Goal: Information Seeking & Learning: Learn about a topic

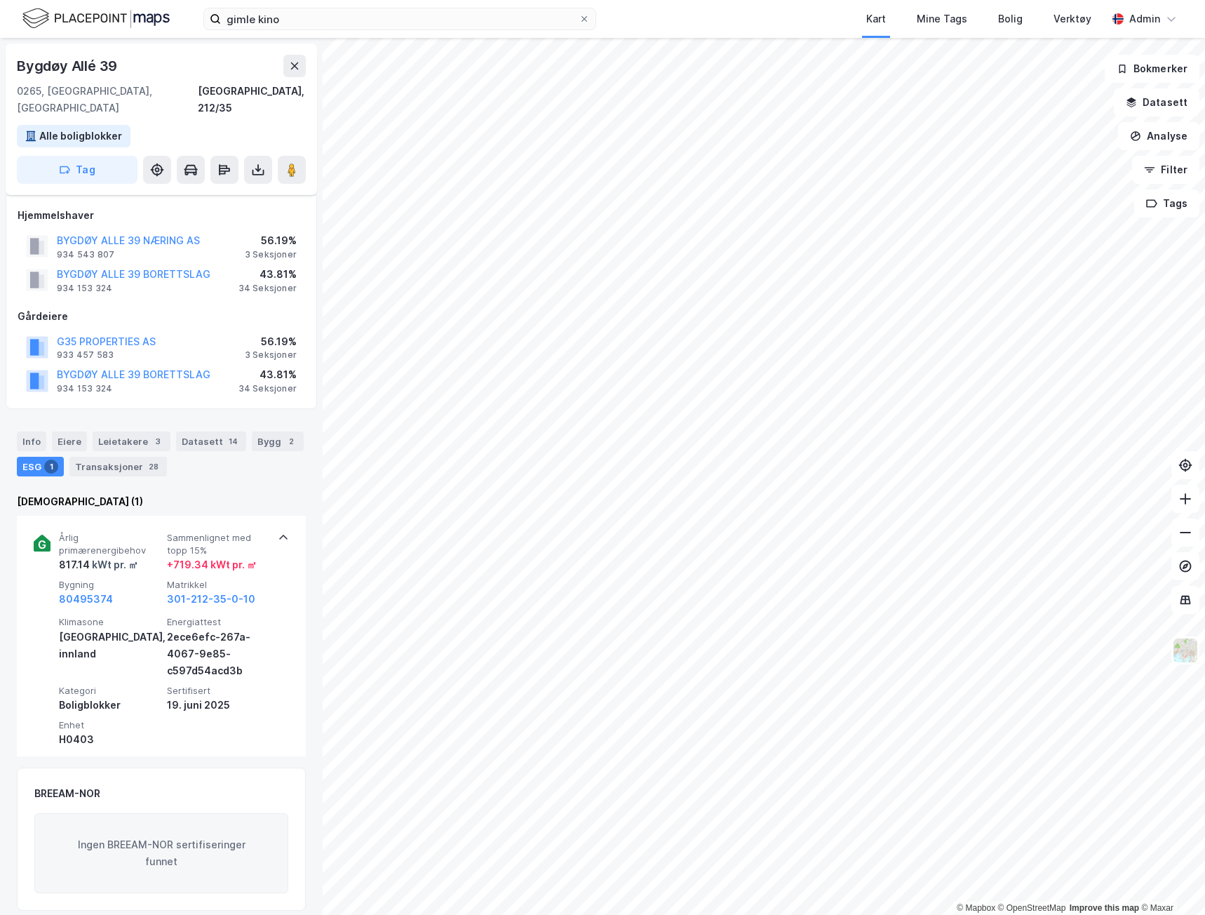
scroll to position [18, 0]
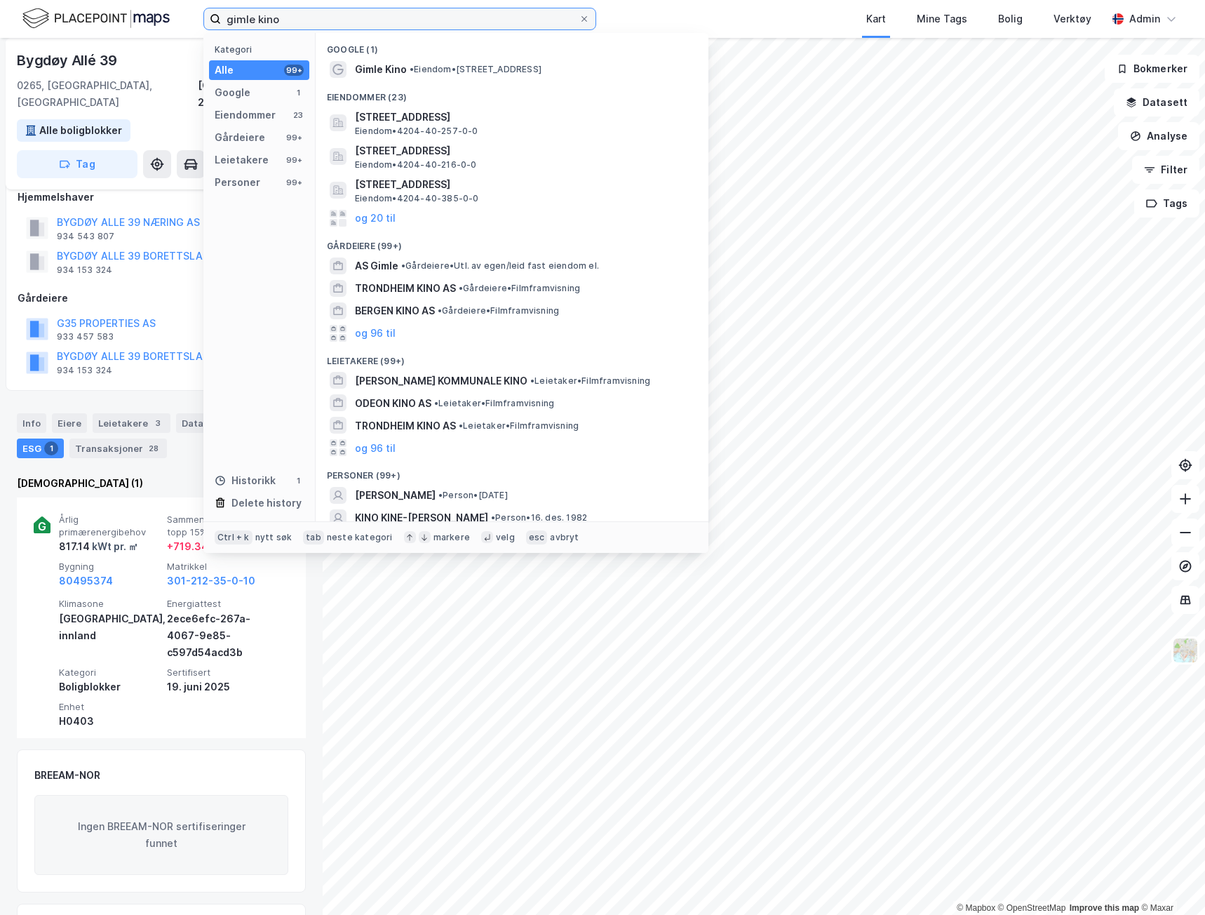
drag, startPoint x: 305, startPoint y: 14, endPoint x: 67, endPoint y: -3, distance: 238.4
click at [67, 0] on html "gimle kino Kategori Alle 99+ Google 1 Eiendommer 23 Gårdeiere 99+ Leietakere 99…" at bounding box center [602, 457] width 1205 height 915
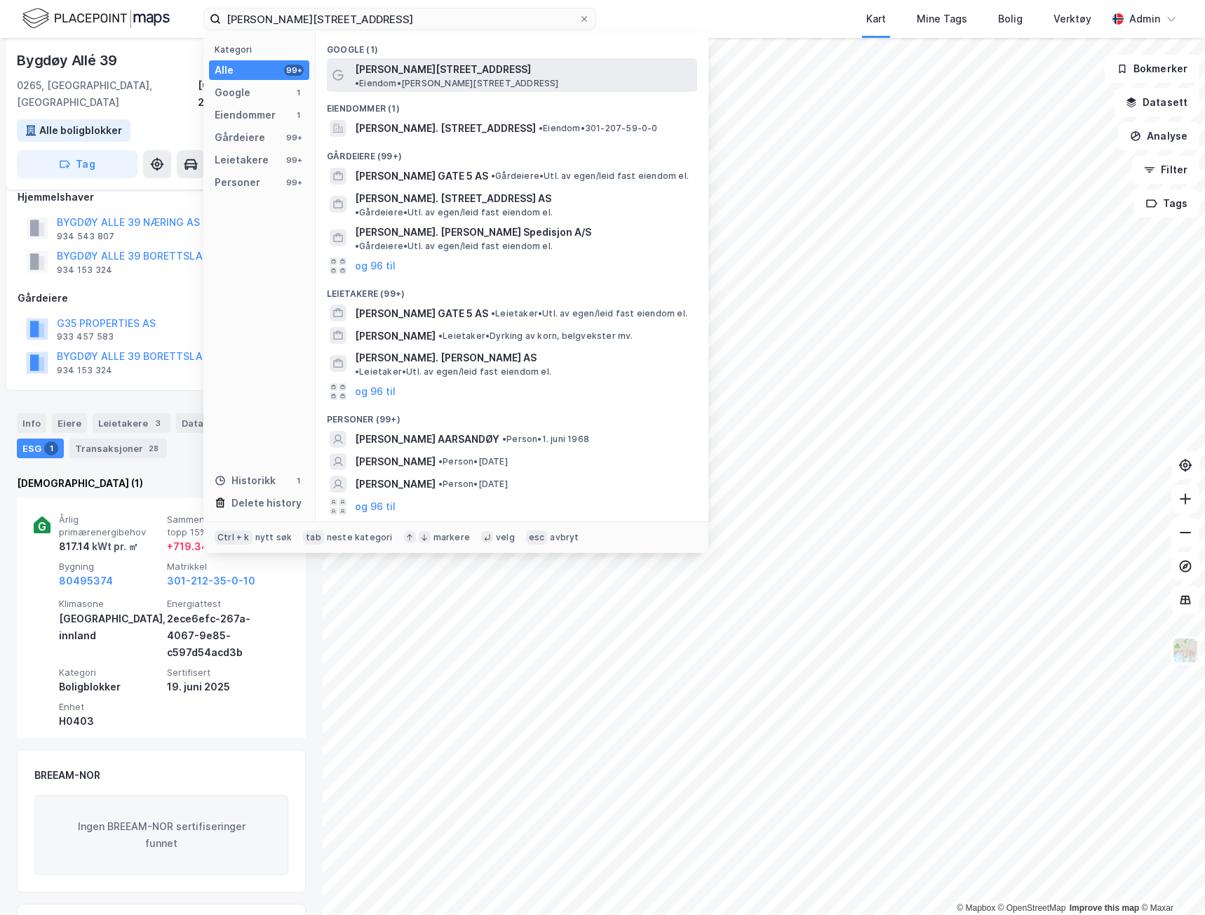
click at [549, 78] on span "• Eiendom • [PERSON_NAME][STREET_ADDRESS]" at bounding box center [457, 83] width 204 height 11
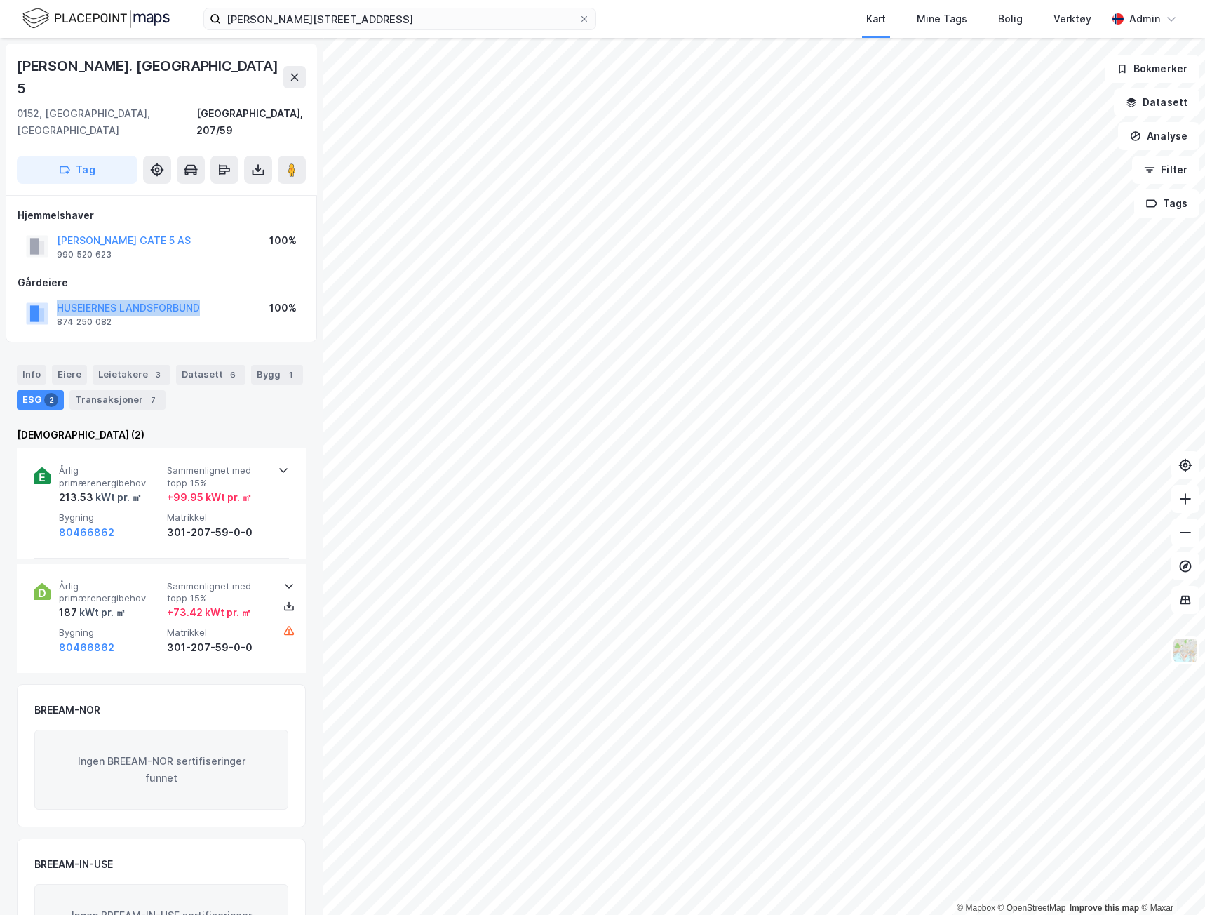
drag, startPoint x: 223, startPoint y: 276, endPoint x: 25, endPoint y: 278, distance: 198.6
click at [25, 297] on div "HUSEIERNES LANDSFORBUND 874 250 082 100%" at bounding box center [162, 314] width 288 height 34
copy button "HUSEIERNES LANDSFORBUND"
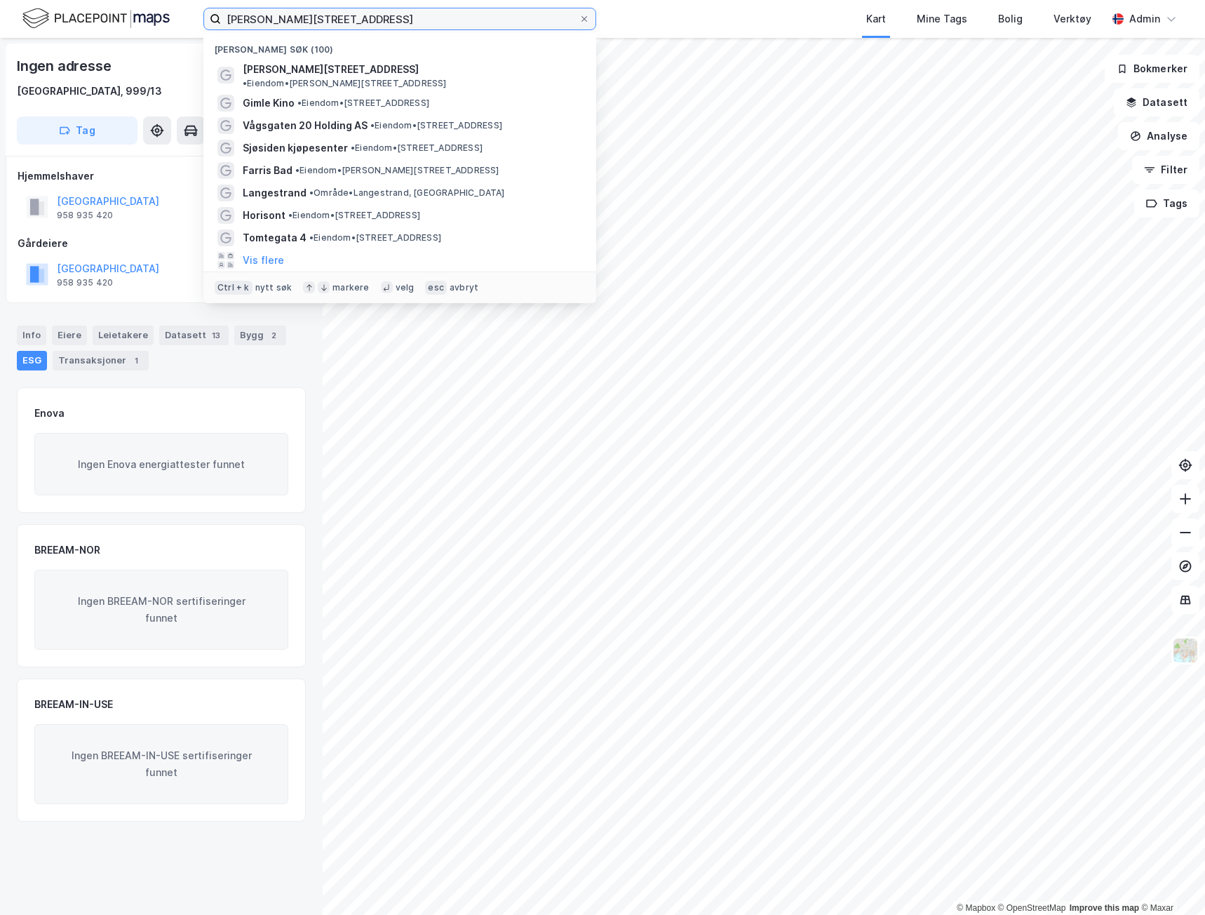
drag, startPoint x: 317, startPoint y: 22, endPoint x: 180, endPoint y: 23, distance: 137.5
click at [180, 23] on div "[PERSON_NAME] gate 5 Nylige søk (100) [PERSON_NAME][STREET_ADDRESS] • Eiendom •…" at bounding box center [602, 19] width 1205 height 38
paste input "[GEOGRAPHIC_DATA]"
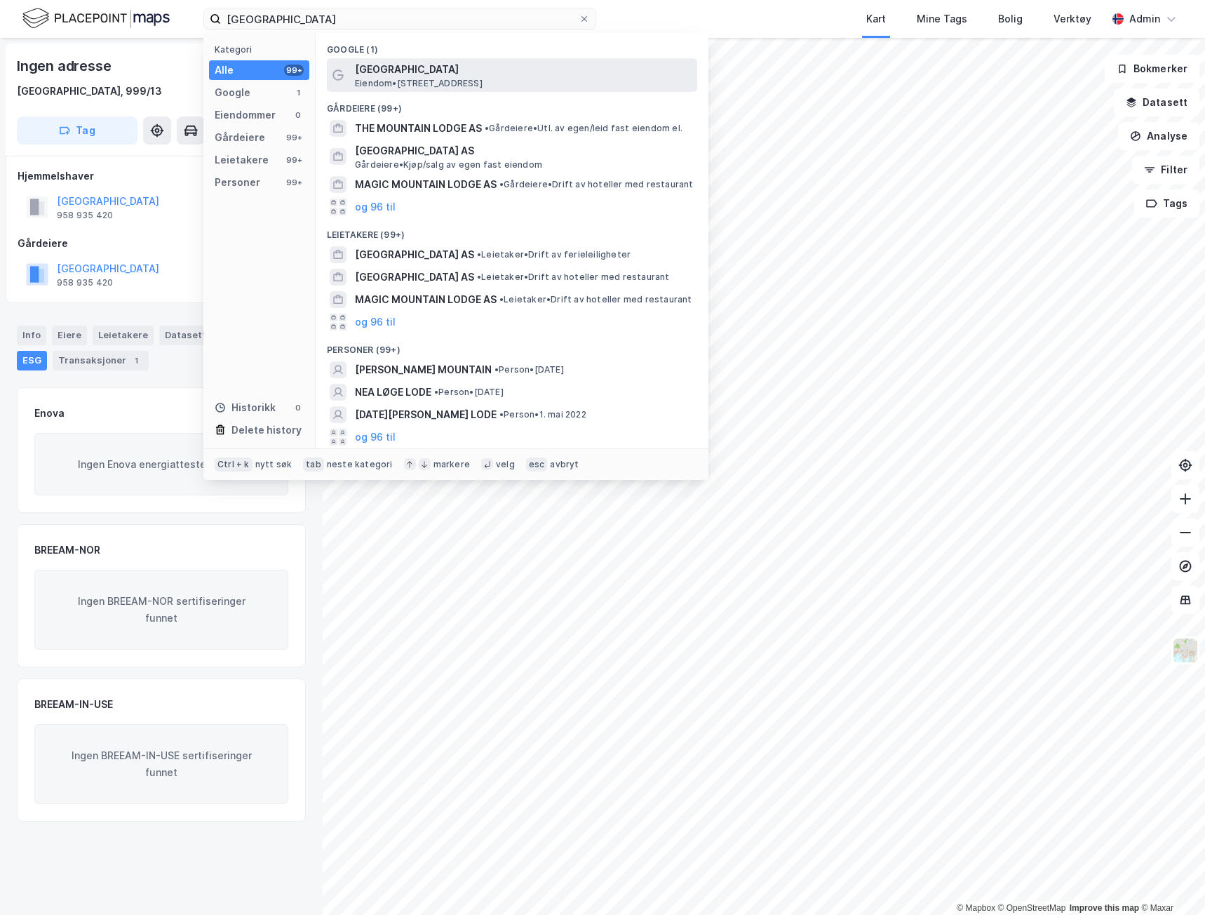
click at [427, 69] on span "[GEOGRAPHIC_DATA]" at bounding box center [523, 69] width 337 height 17
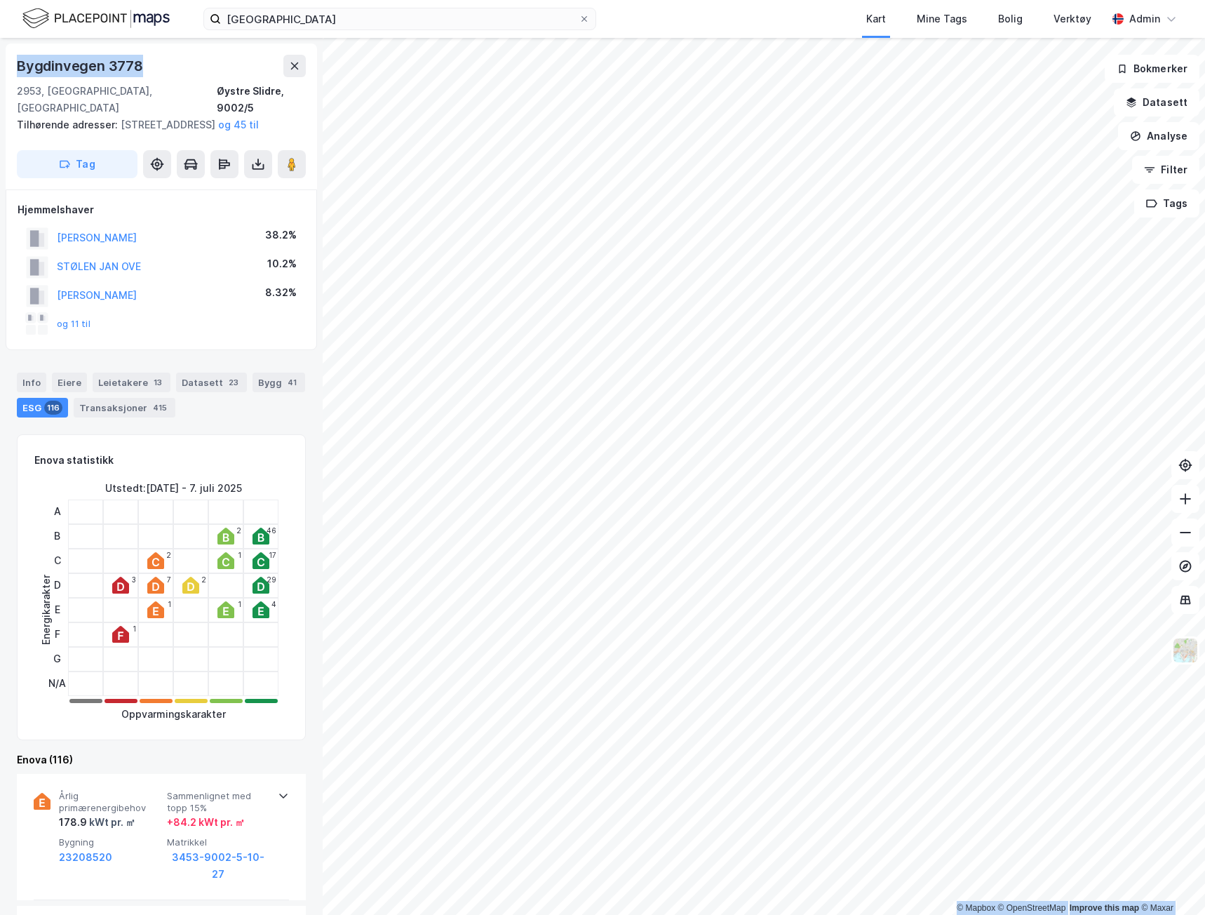
drag, startPoint x: 166, startPoint y: 66, endPoint x: -1, endPoint y: 68, distance: 166.3
click at [0, 68] on html "[GEOGRAPHIC_DATA] Kart Mine Tags [PERSON_NAME] Verktøy Admin © Mapbox © OpenStr…" at bounding box center [602, 457] width 1205 height 915
copy div "© Mapbox © OpenStreetMap Improve this map © Maxar [STREET_ADDRESS]"
click at [396, 7] on div "Riddergaarden Mountain Lodge Kart Mine Tags [PERSON_NAME] Verktøy Admin" at bounding box center [602, 19] width 1205 height 38
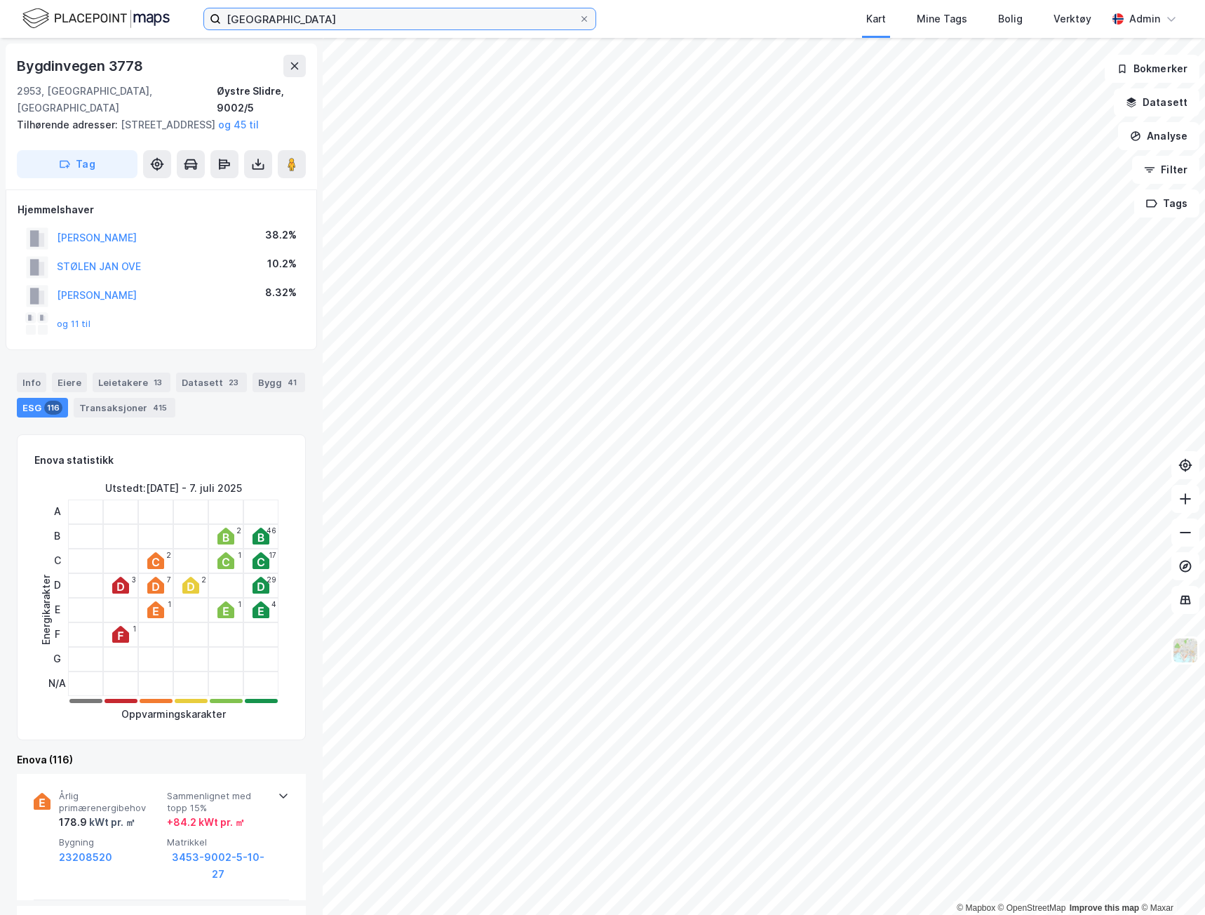
click at [400, 18] on input "[GEOGRAPHIC_DATA]" at bounding box center [400, 18] width 358 height 21
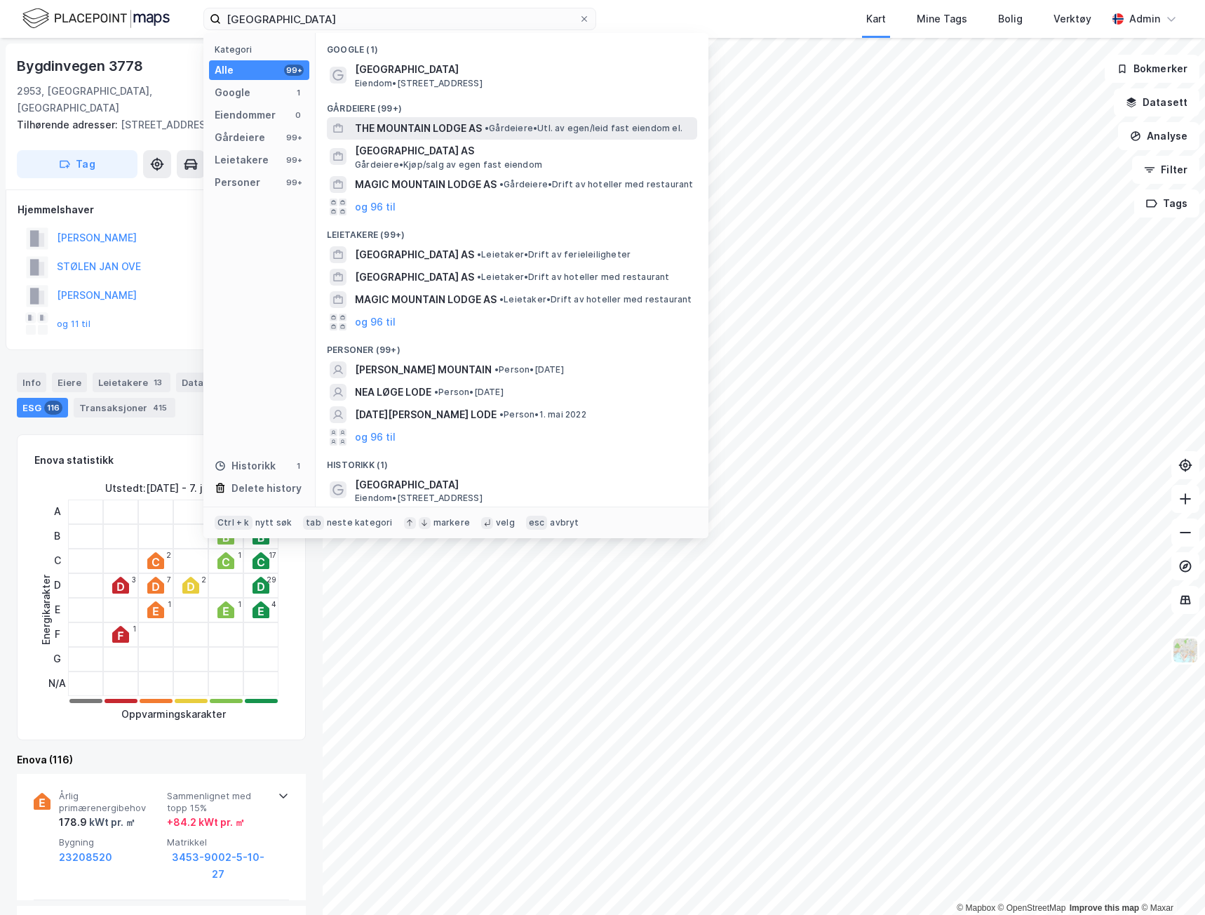
click at [413, 133] on span "THE MOUNTAIN LODGE AS" at bounding box center [418, 128] width 127 height 17
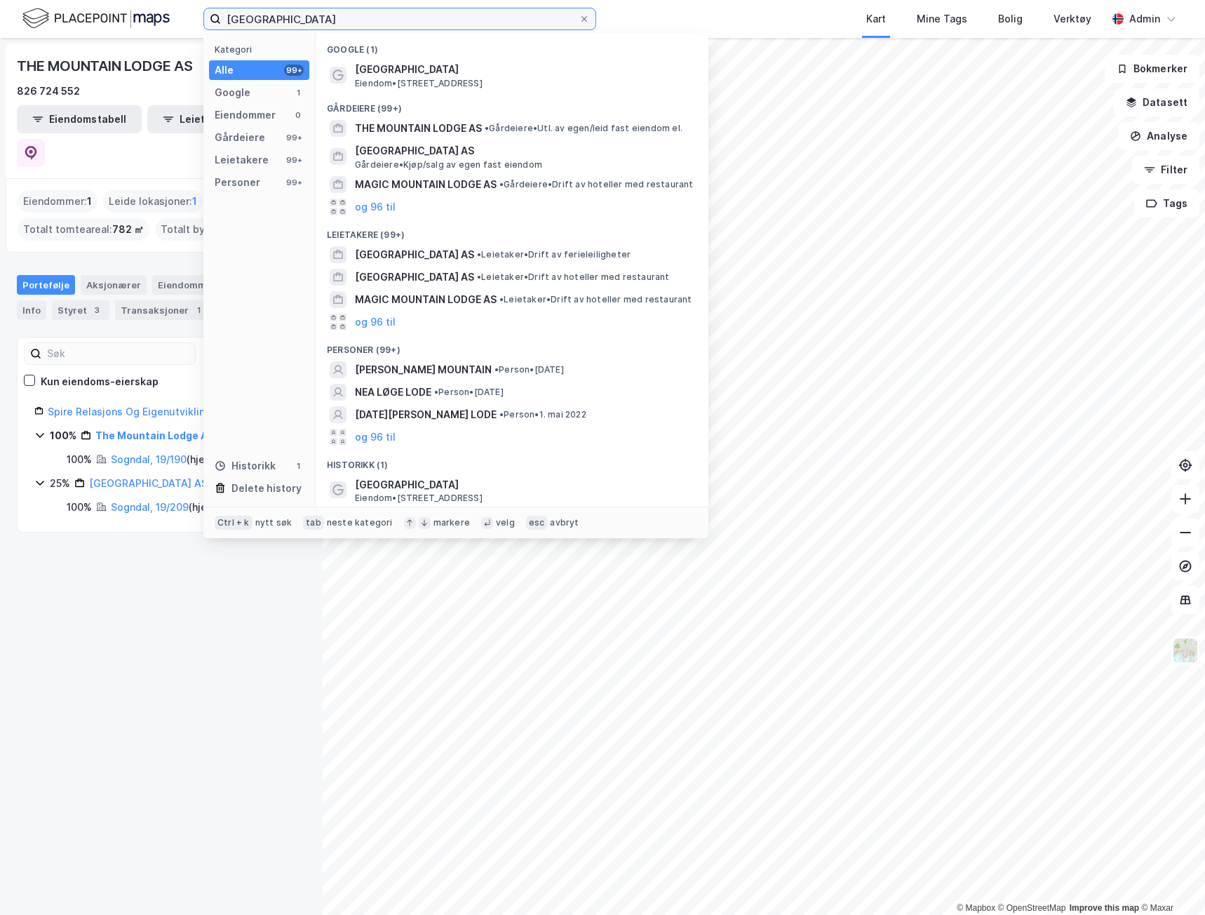
click at [412, 18] on input "[GEOGRAPHIC_DATA]" at bounding box center [400, 18] width 358 height 21
drag, startPoint x: 245, startPoint y: 23, endPoint x: 196, endPoint y: 25, distance: 48.5
click at [196, 25] on div "Riddergaarden Mountain Lodge Kategori Alle 99+ Google 1 Eiendommer 0 Gårdeiere …" at bounding box center [602, 19] width 1205 height 38
paste input "Skjenhauglie 41"
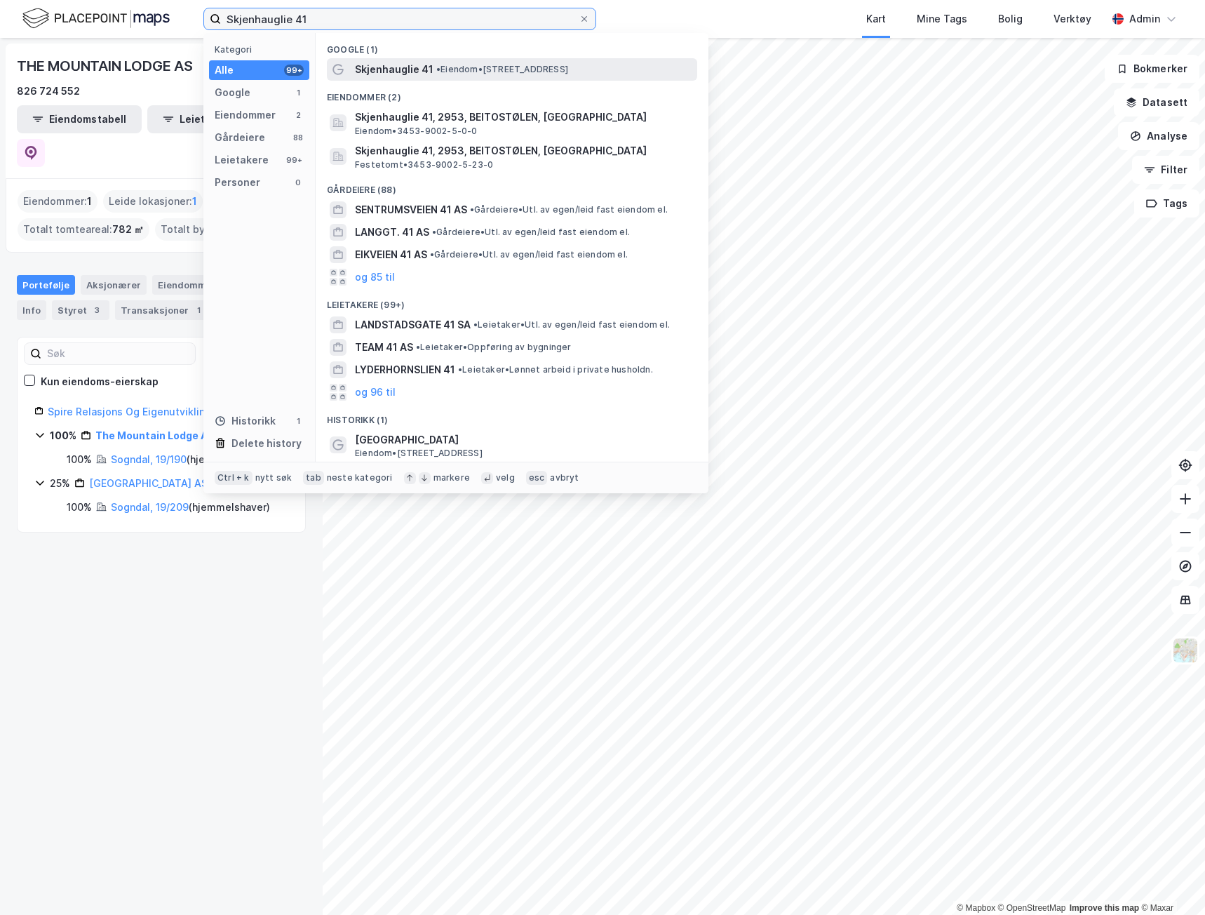
type input "Skjenhauglie 41"
click at [387, 71] on span "Skjenhauglie 41" at bounding box center [394, 69] width 79 height 17
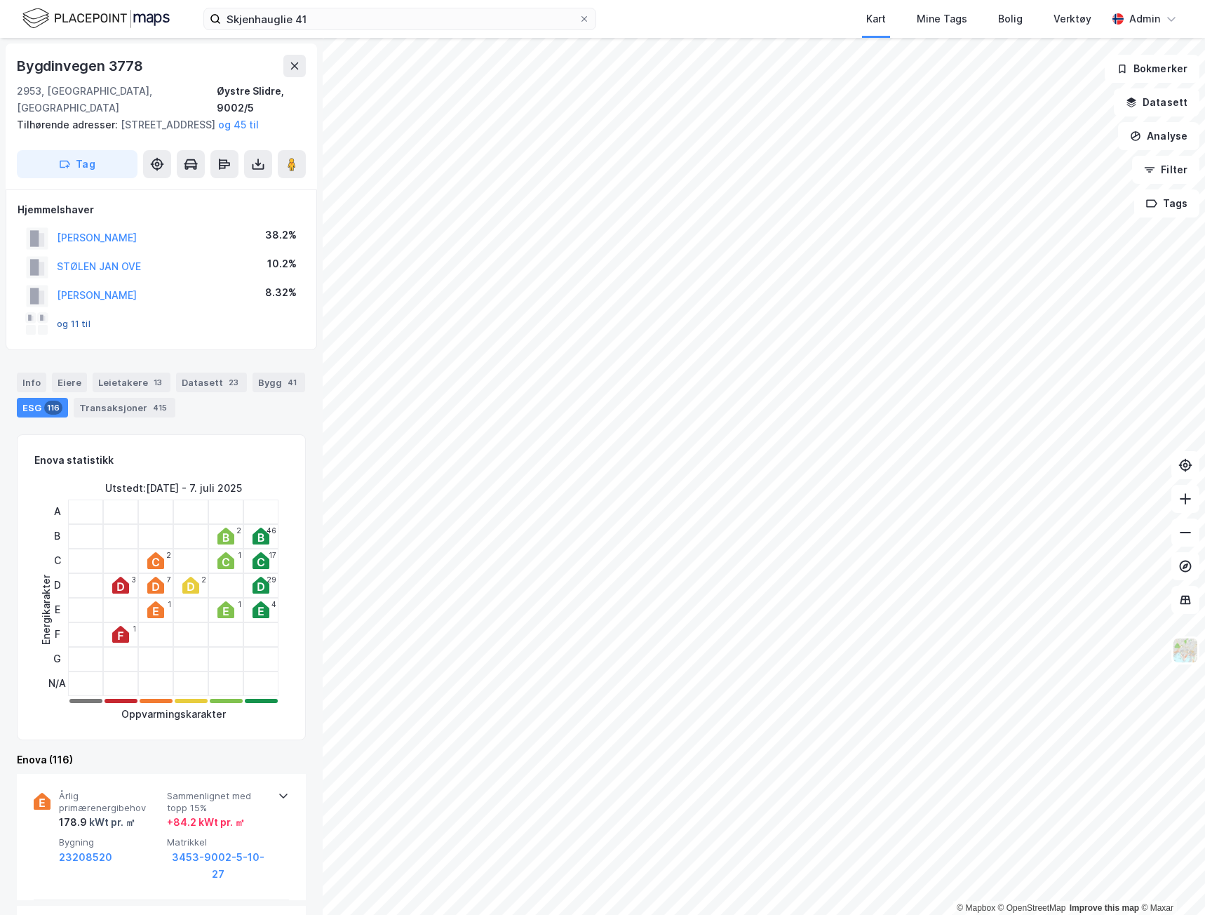
click at [0, 0] on button "og 11 til" at bounding box center [0, 0] width 0 height 0
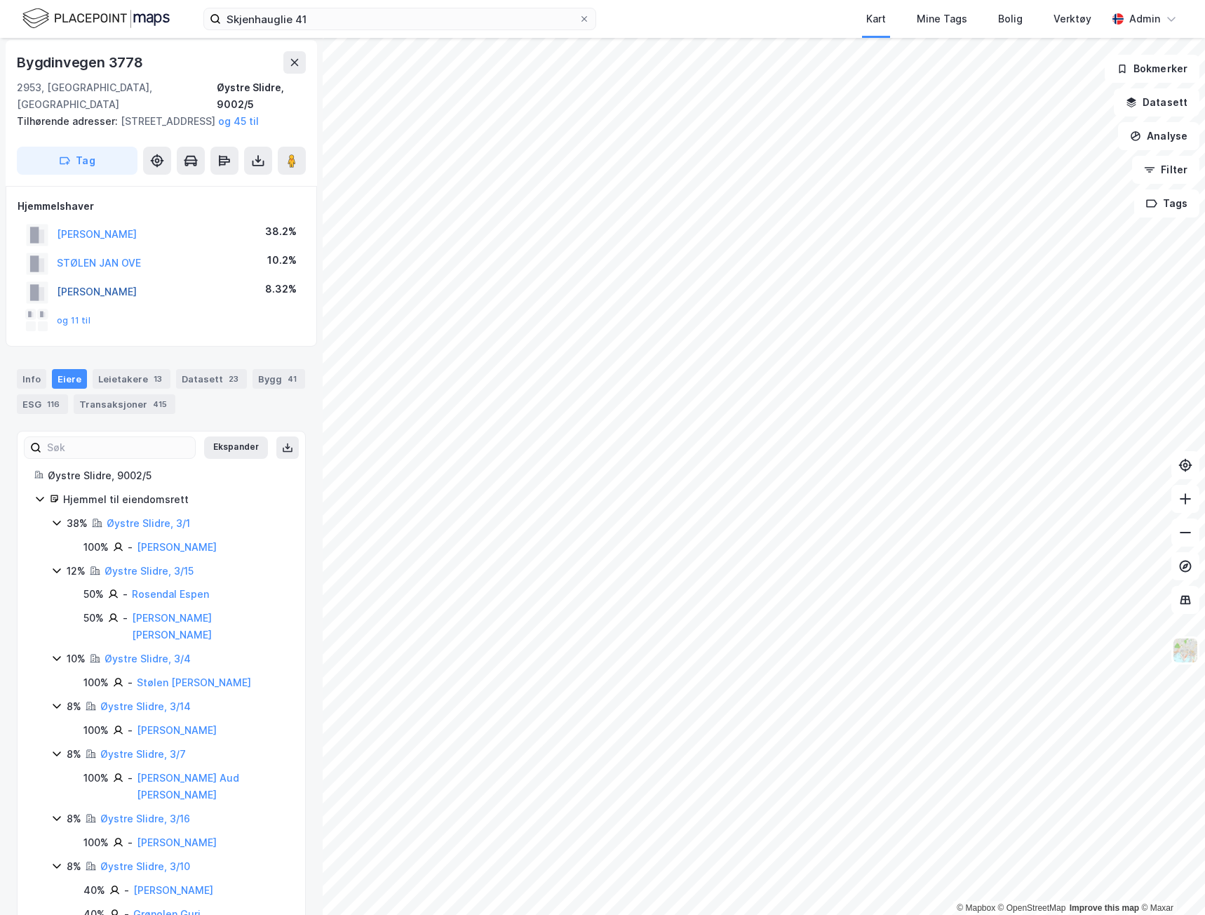
scroll to position [3, 0]
click at [29, 373] on div "Info" at bounding box center [31, 380] width 29 height 20
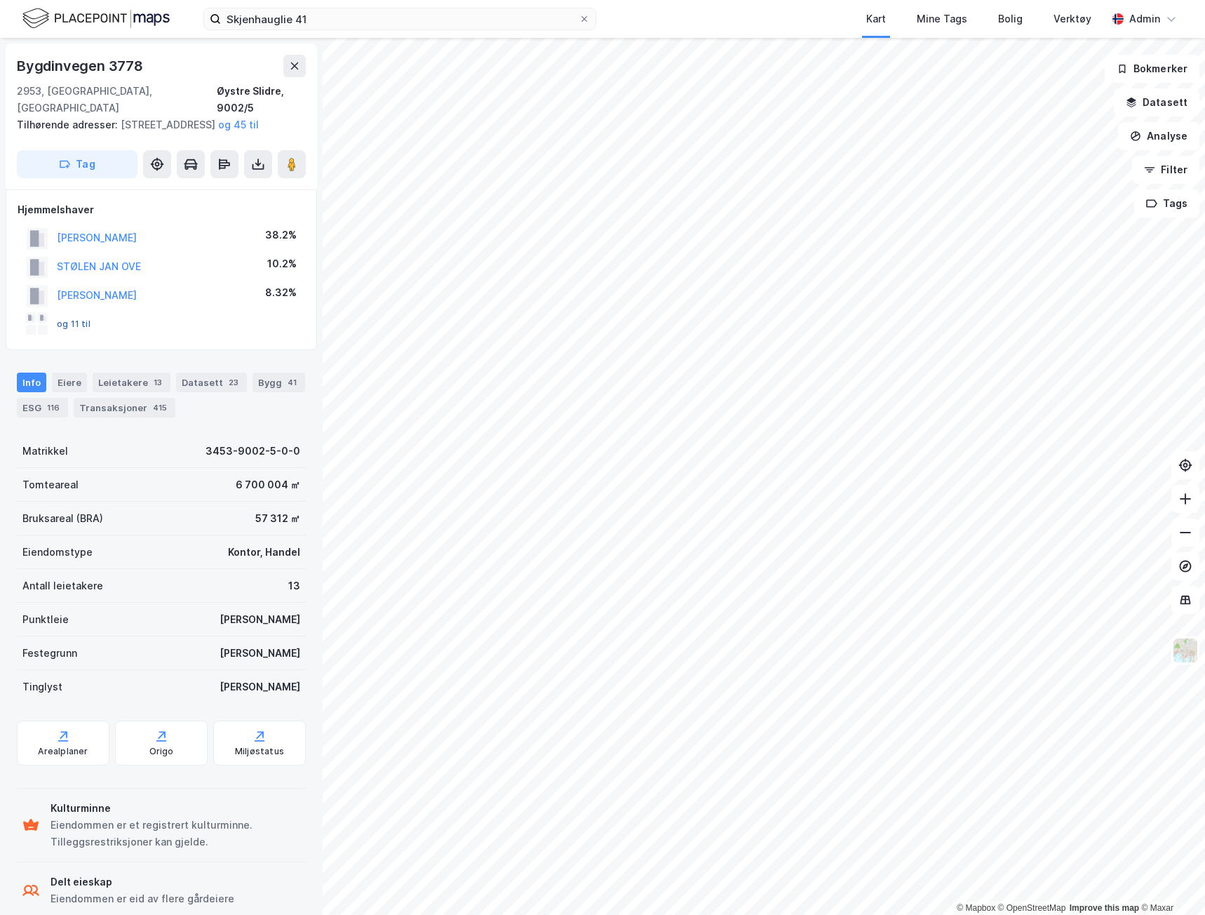
click at [0, 0] on button "og 11 til" at bounding box center [0, 0] width 0 height 0
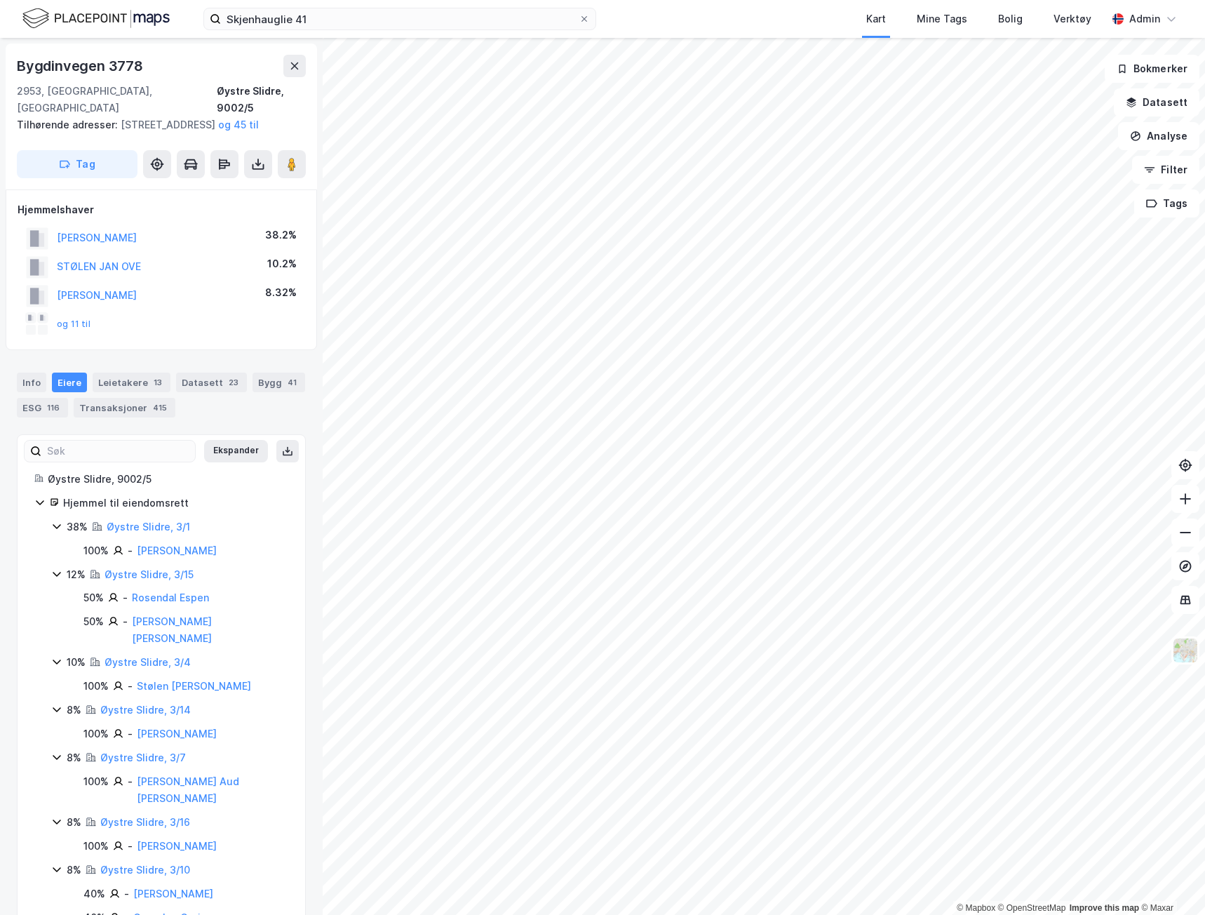
click at [250, 448] on button "Ekspander" at bounding box center [236, 451] width 64 height 22
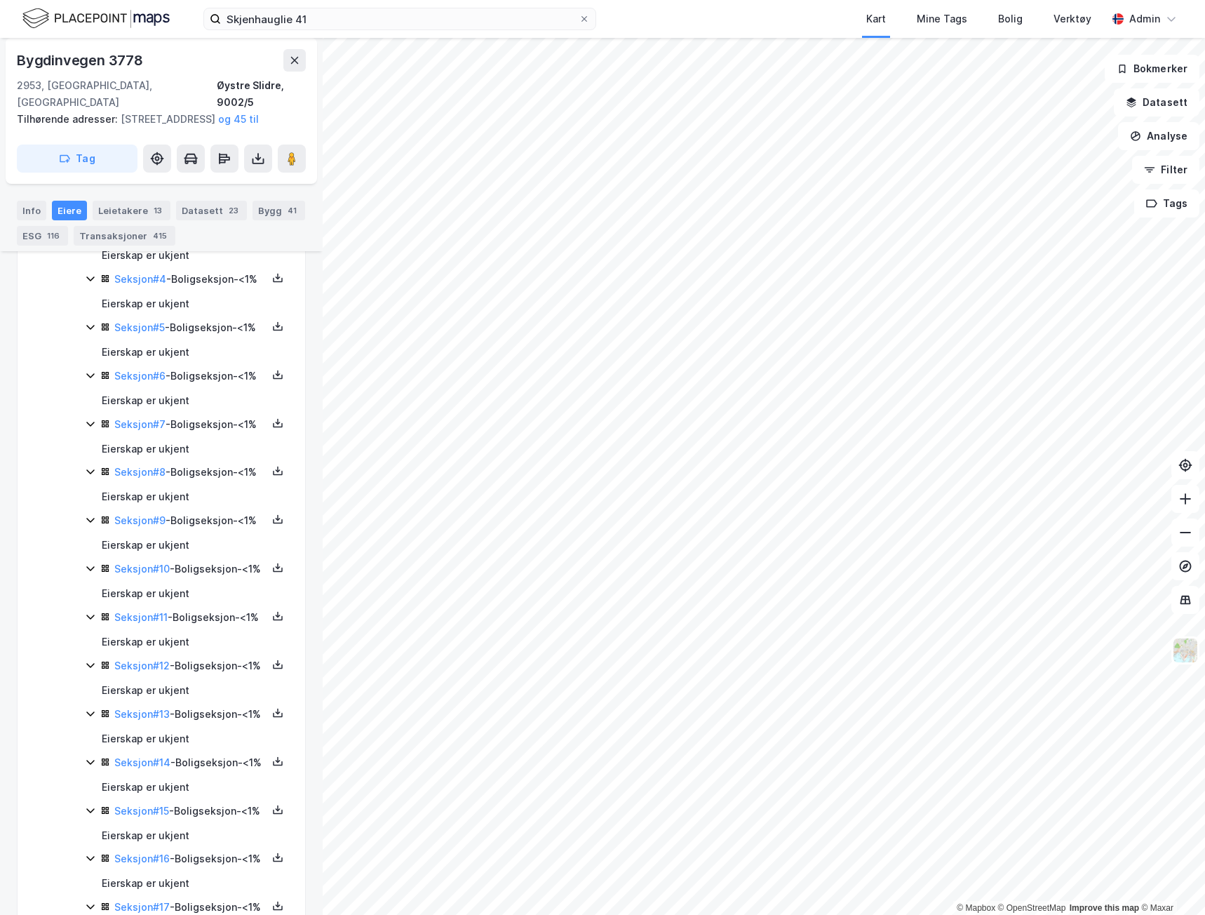
scroll to position [9402, 0]
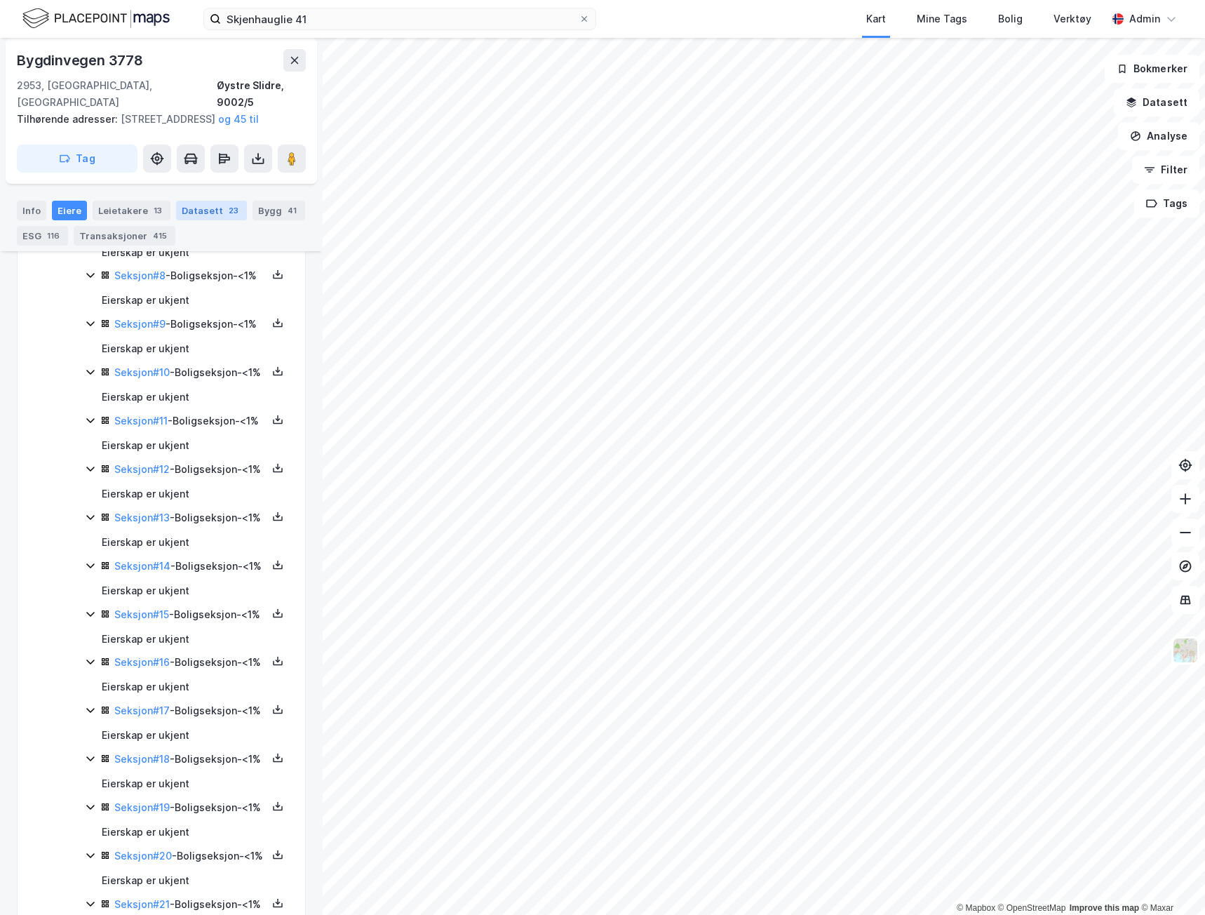
click at [183, 206] on div "Datasett 23" at bounding box center [211, 211] width 71 height 20
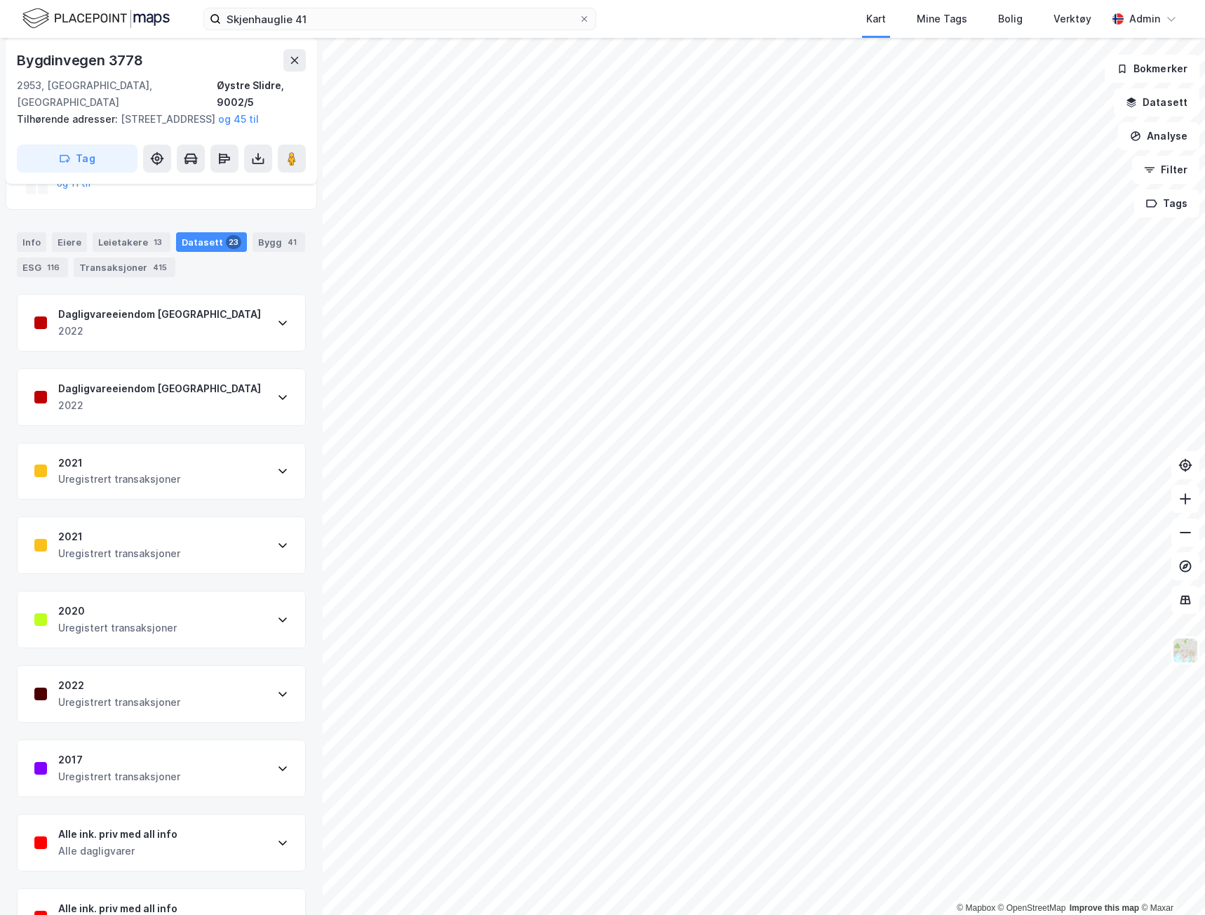
scroll to position [210, 0]
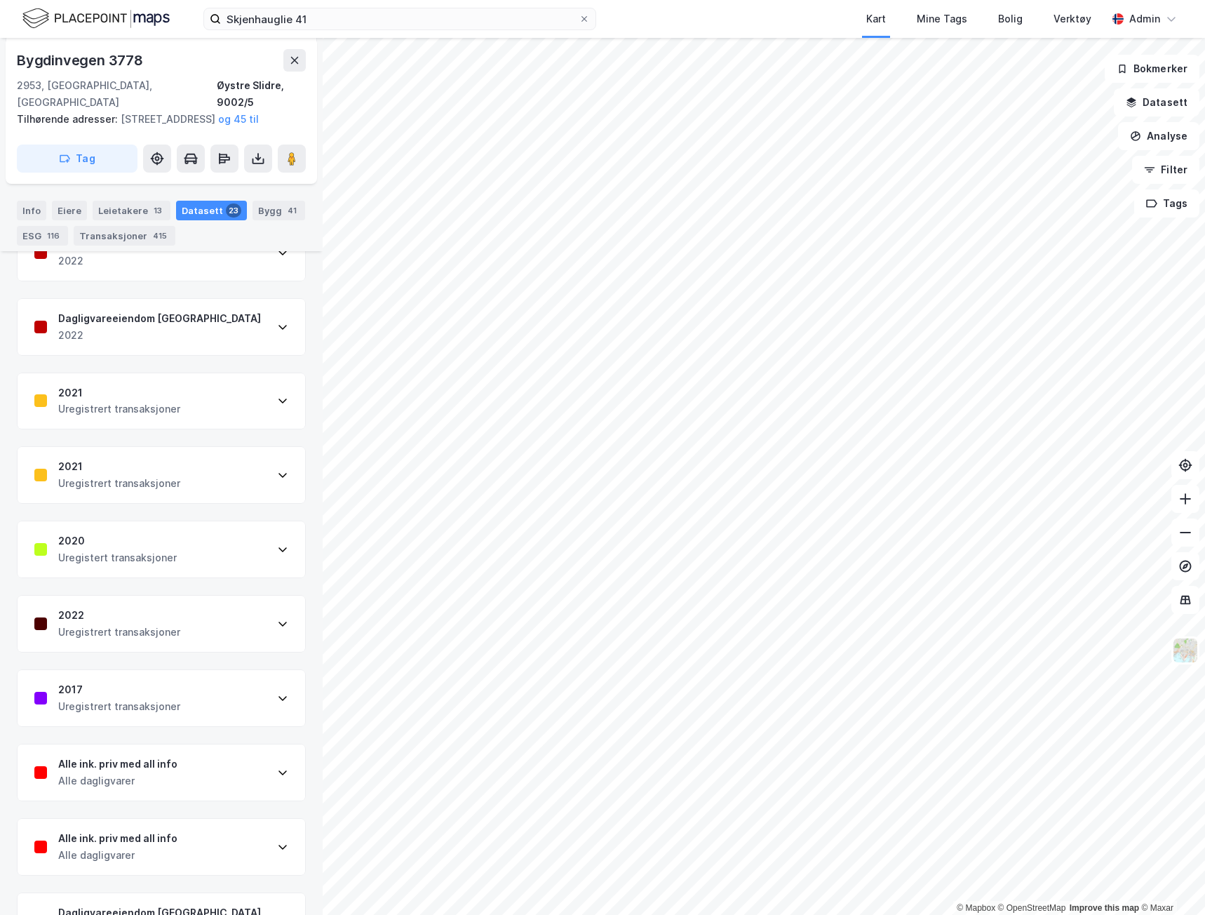
click at [208, 390] on div "2021 Uregistrert transaksjoner" at bounding box center [162, 401] width 288 height 56
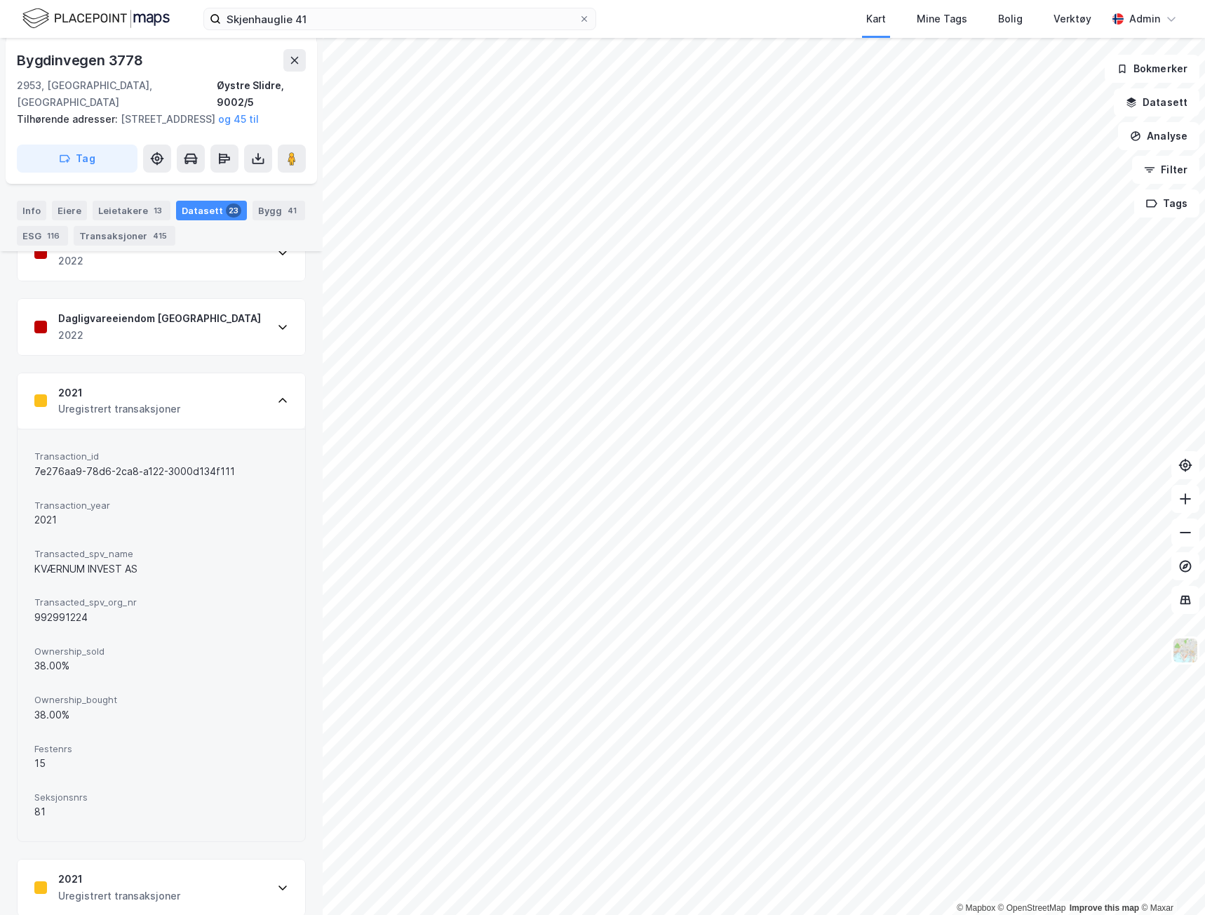
click at [208, 390] on div "2021 Uregistrert transaksjoner" at bounding box center [162, 401] width 288 height 56
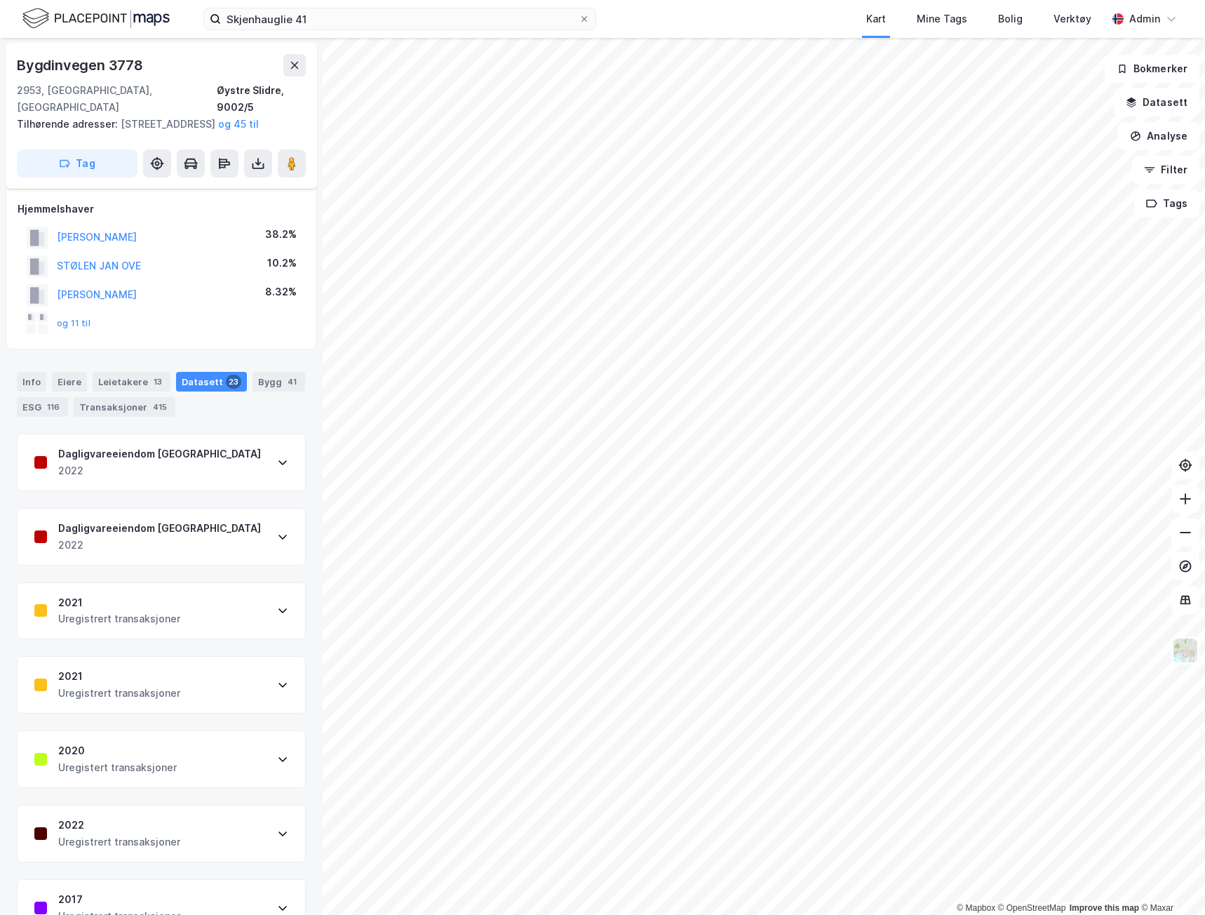
scroll to position [0, 0]
click at [267, 389] on div "Bygg 41" at bounding box center [279, 383] width 53 height 20
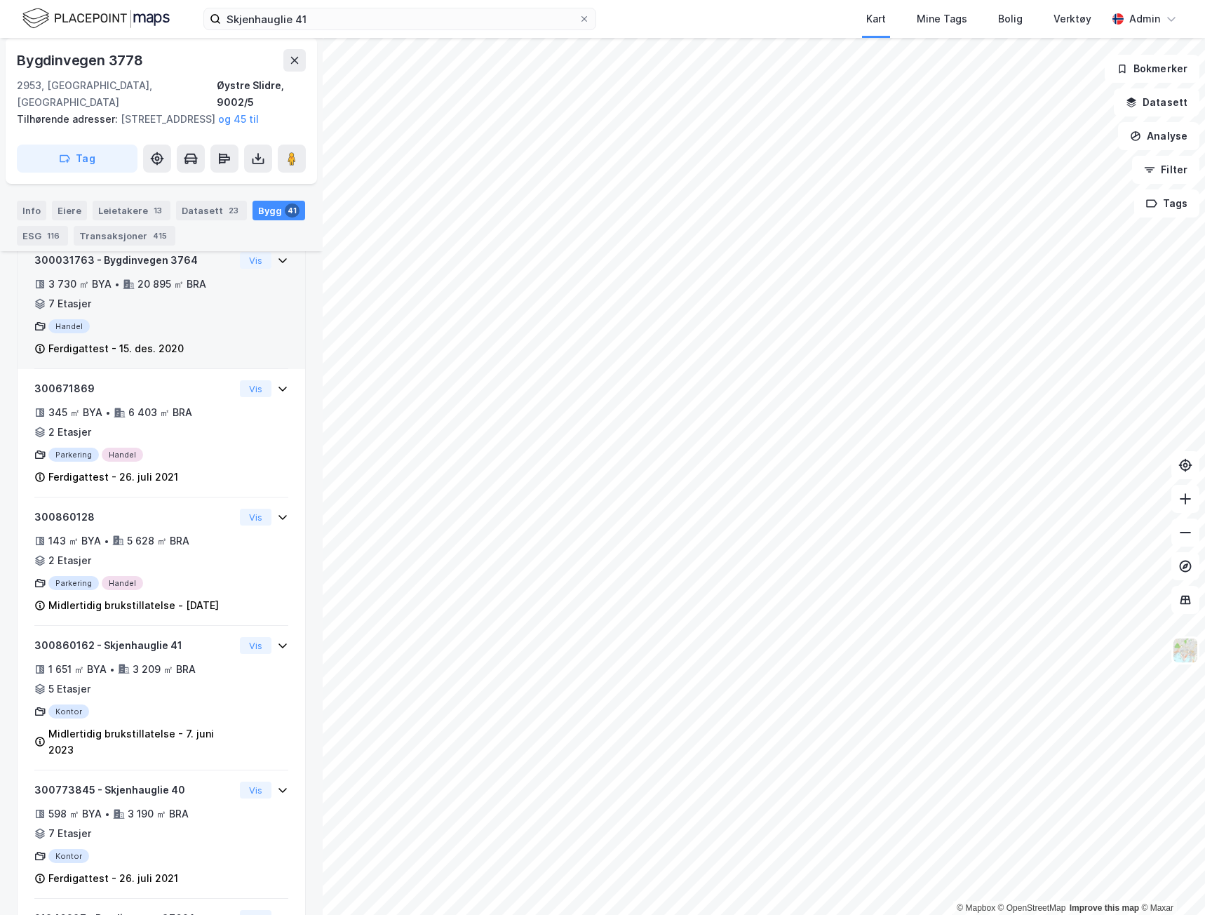
scroll to position [281, 0]
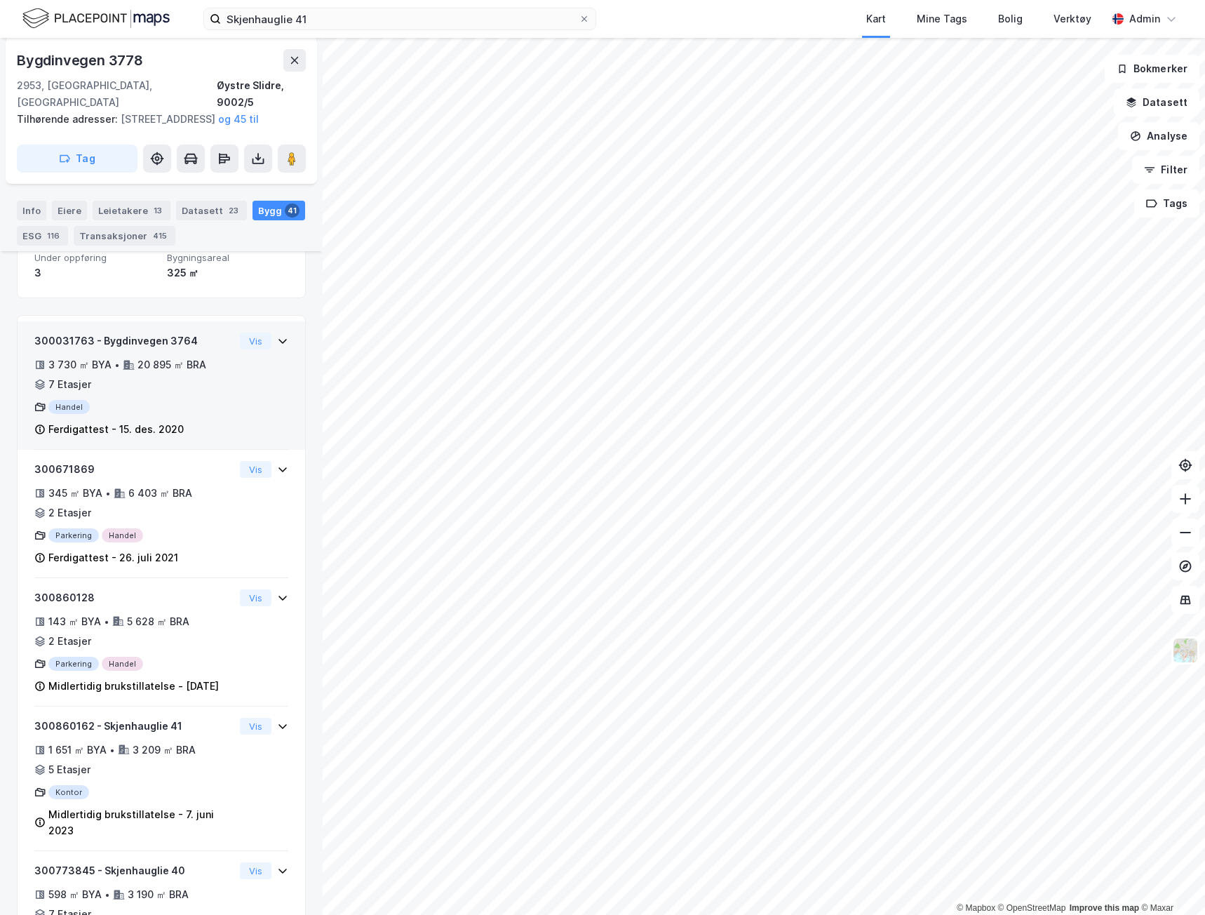
click at [218, 394] on div "300031763 - Bygdinvegen 3764 3 730 ㎡ BYA • 20 895 ㎡ BRA • 7 Etasjer Handel Ferd…" at bounding box center [134, 385] width 200 height 105
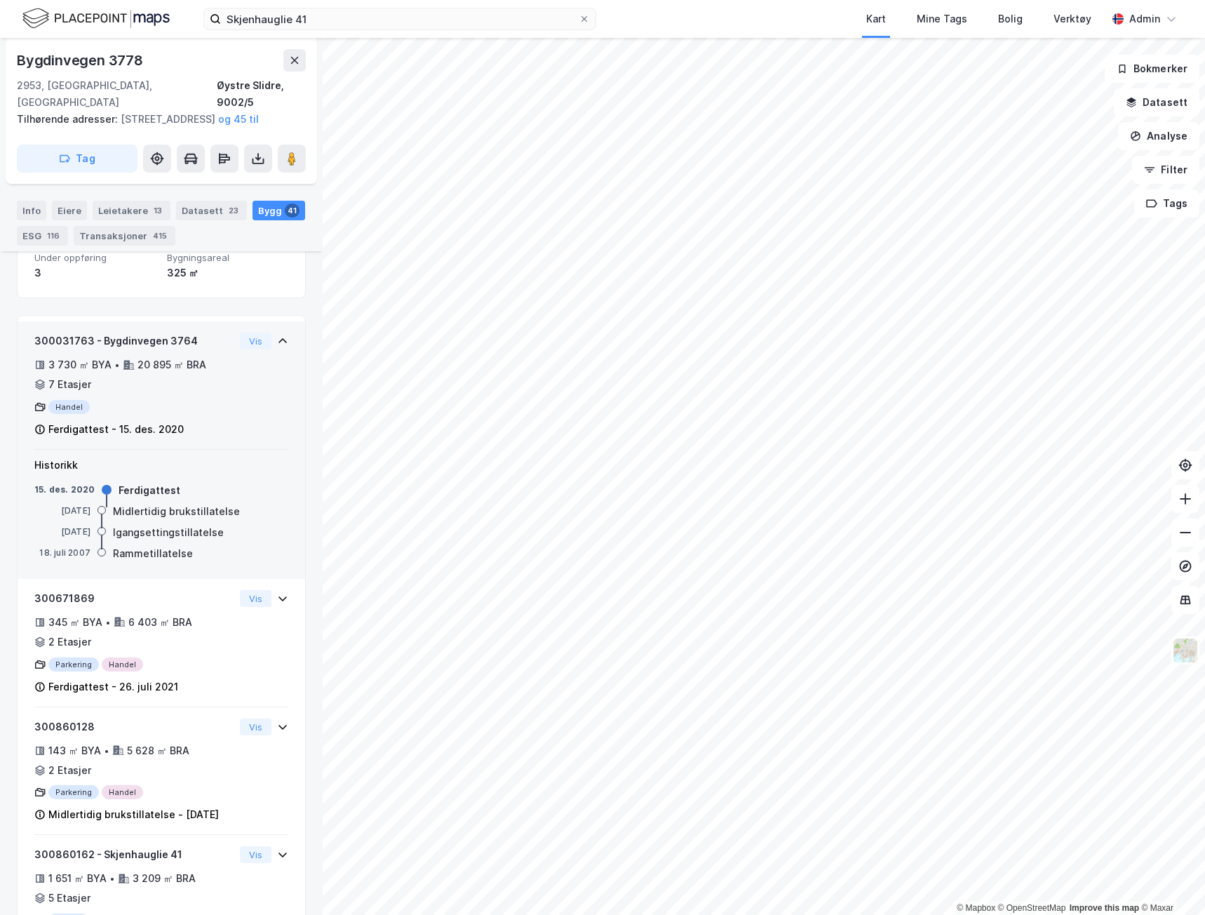
click at [112, 339] on div "300031763 - Bygdinvegen 3764" at bounding box center [134, 341] width 200 height 17
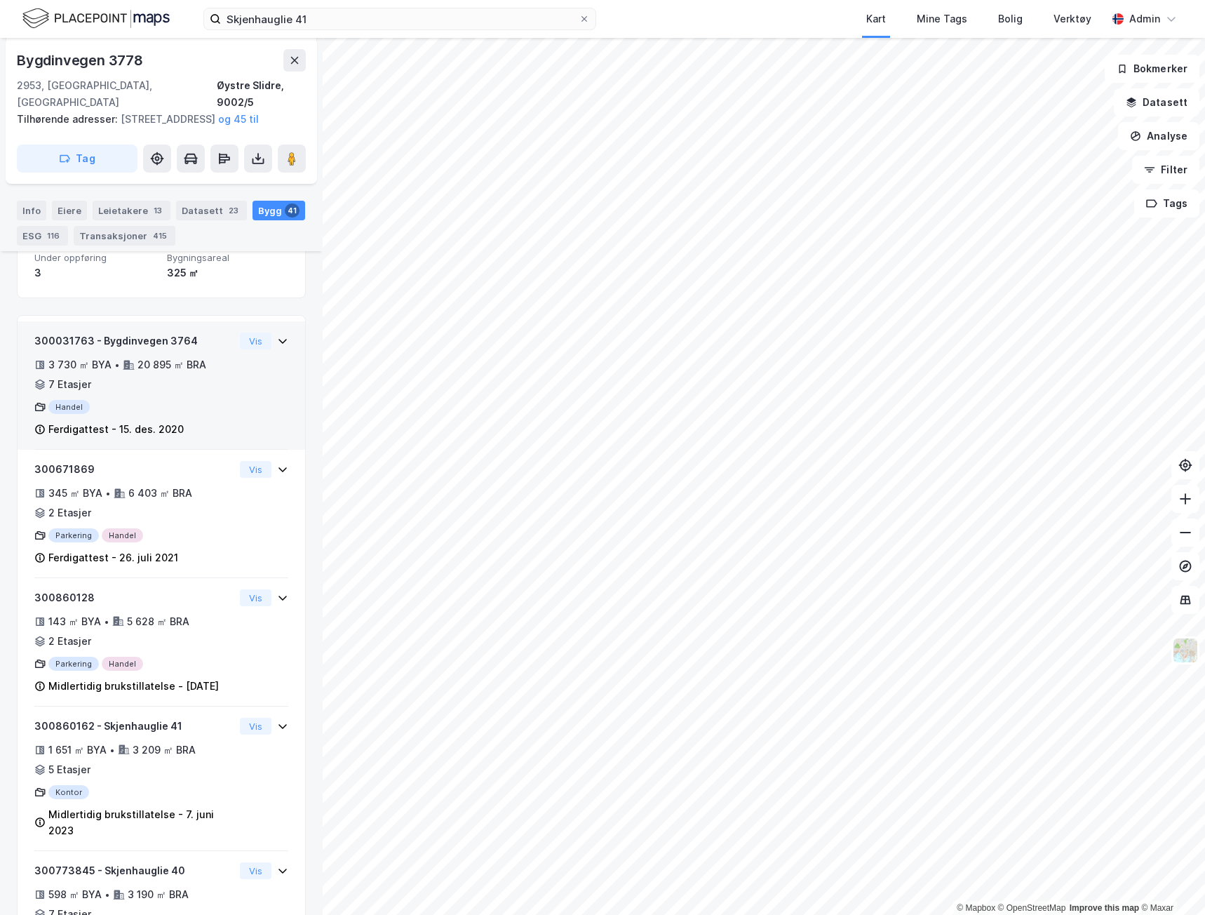
click at [109, 351] on div "300031763 - Bygdinvegen 3764 3 730 ㎡ BYA • 20 895 ㎡ BRA • 7 Etasjer Handel Ferd…" at bounding box center [134, 385] width 200 height 105
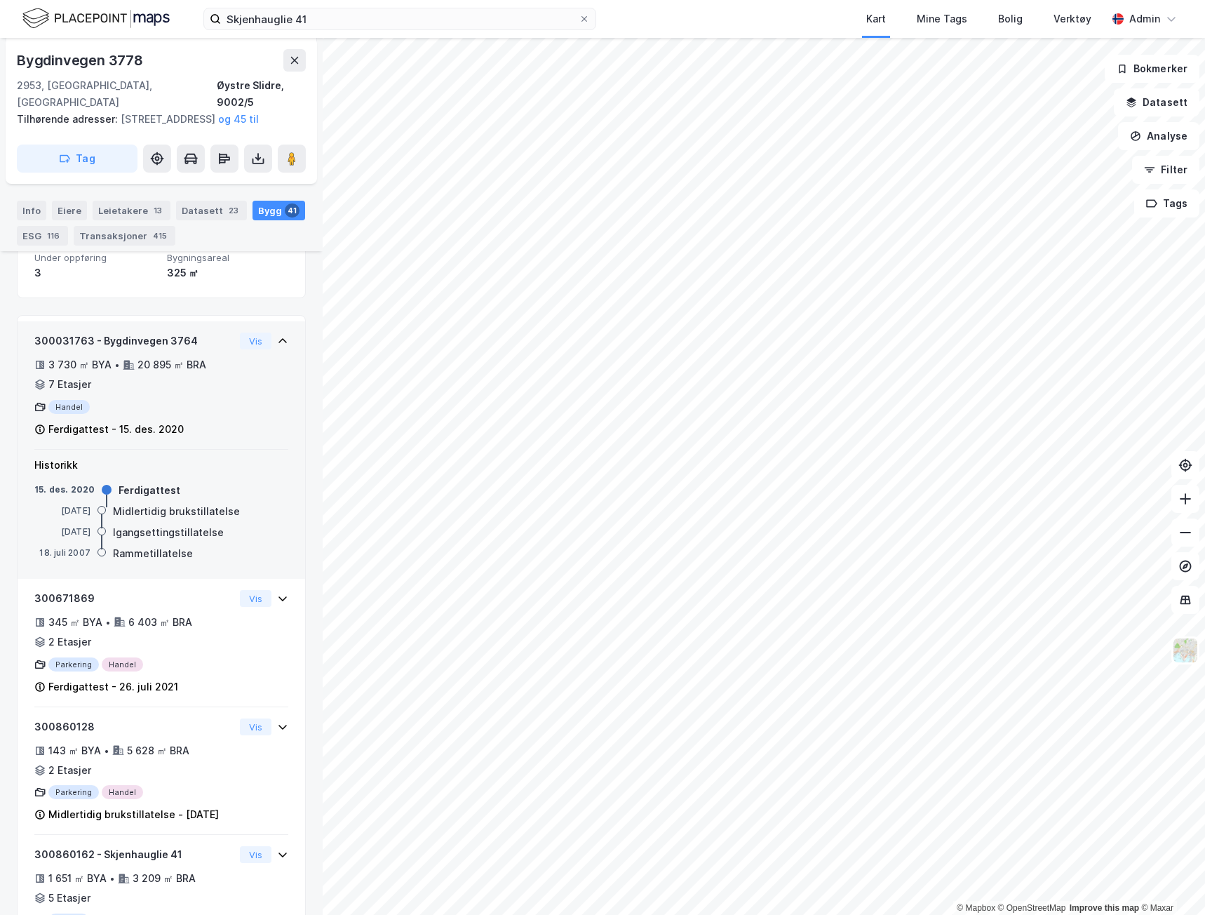
click at [71, 403] on div "Handel" at bounding box center [134, 407] width 200 height 14
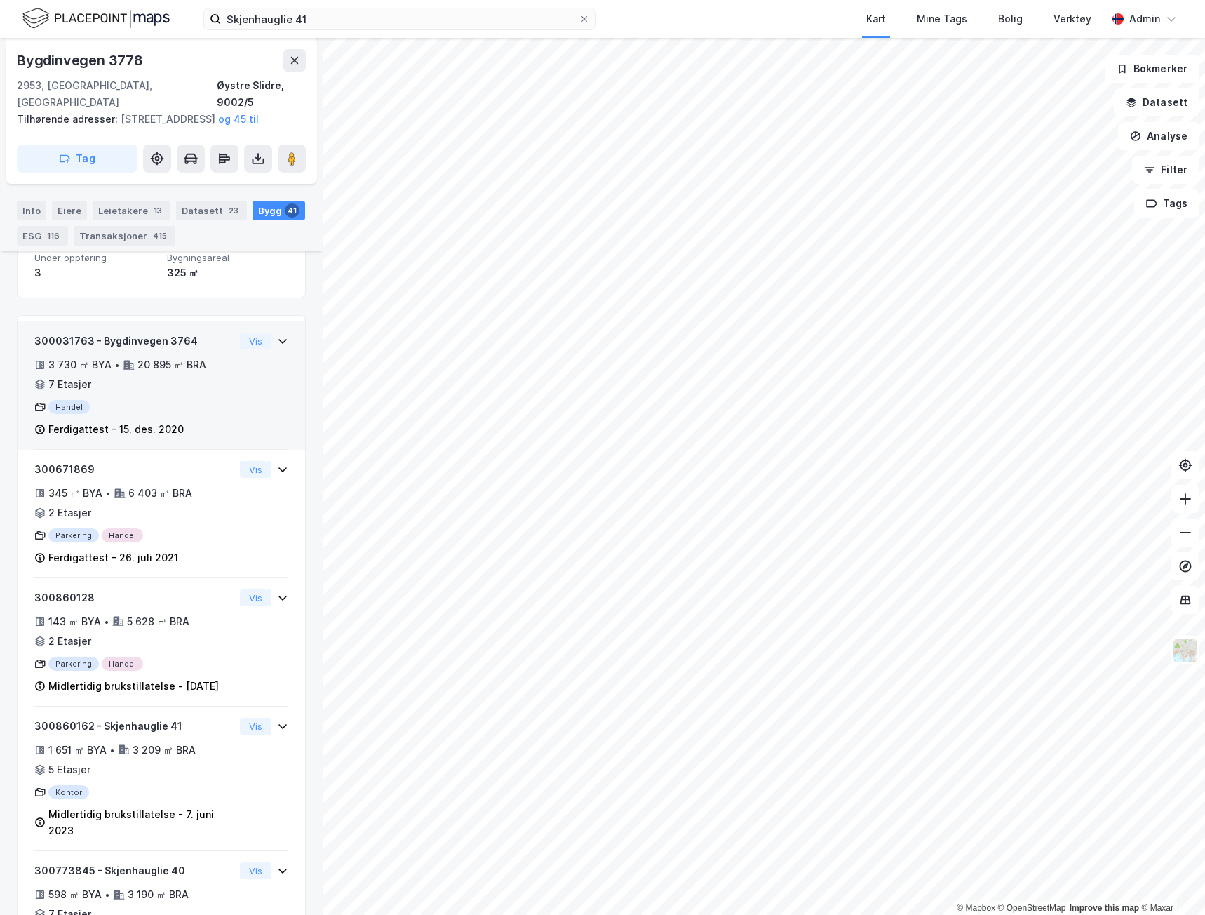
click at [71, 402] on div "Handel" at bounding box center [134, 407] width 200 height 14
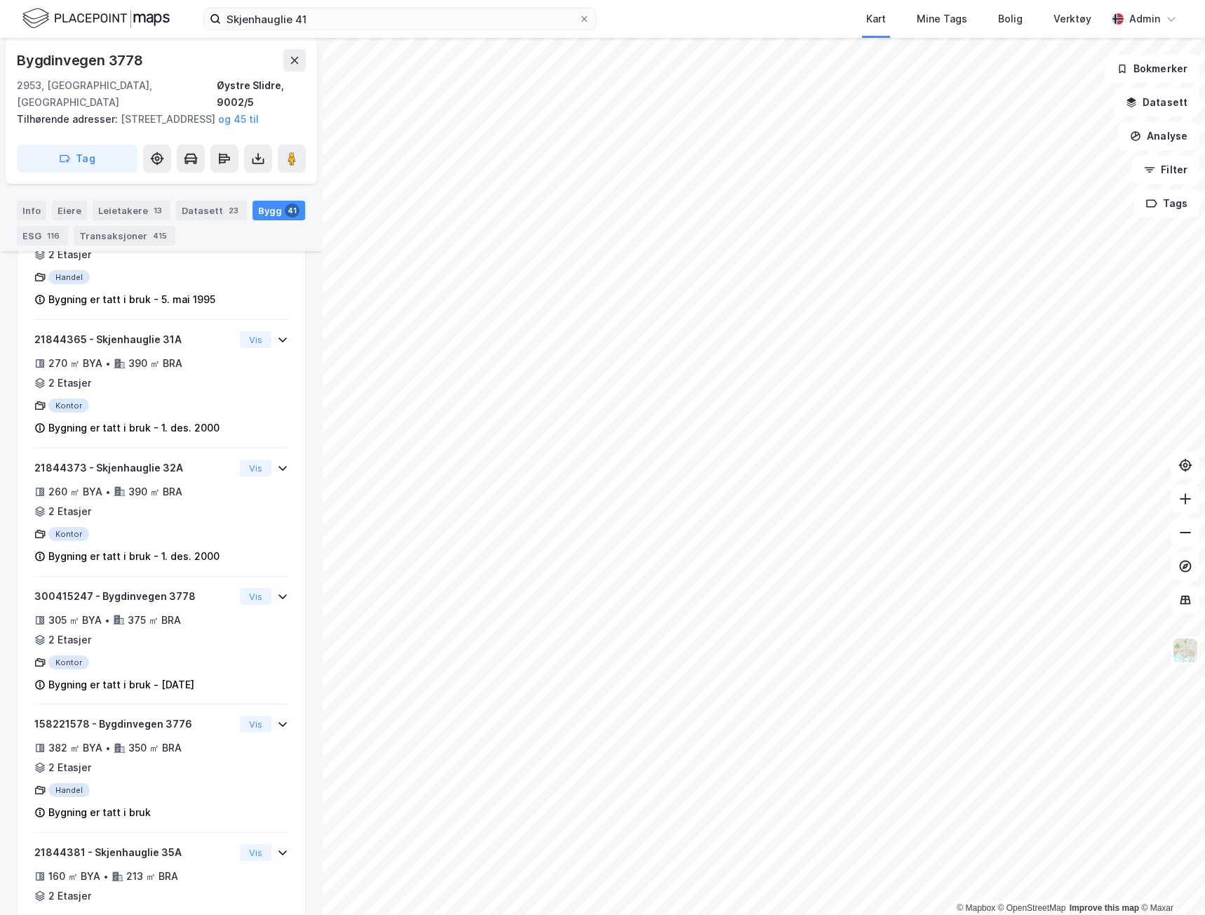
scroll to position [2326, 0]
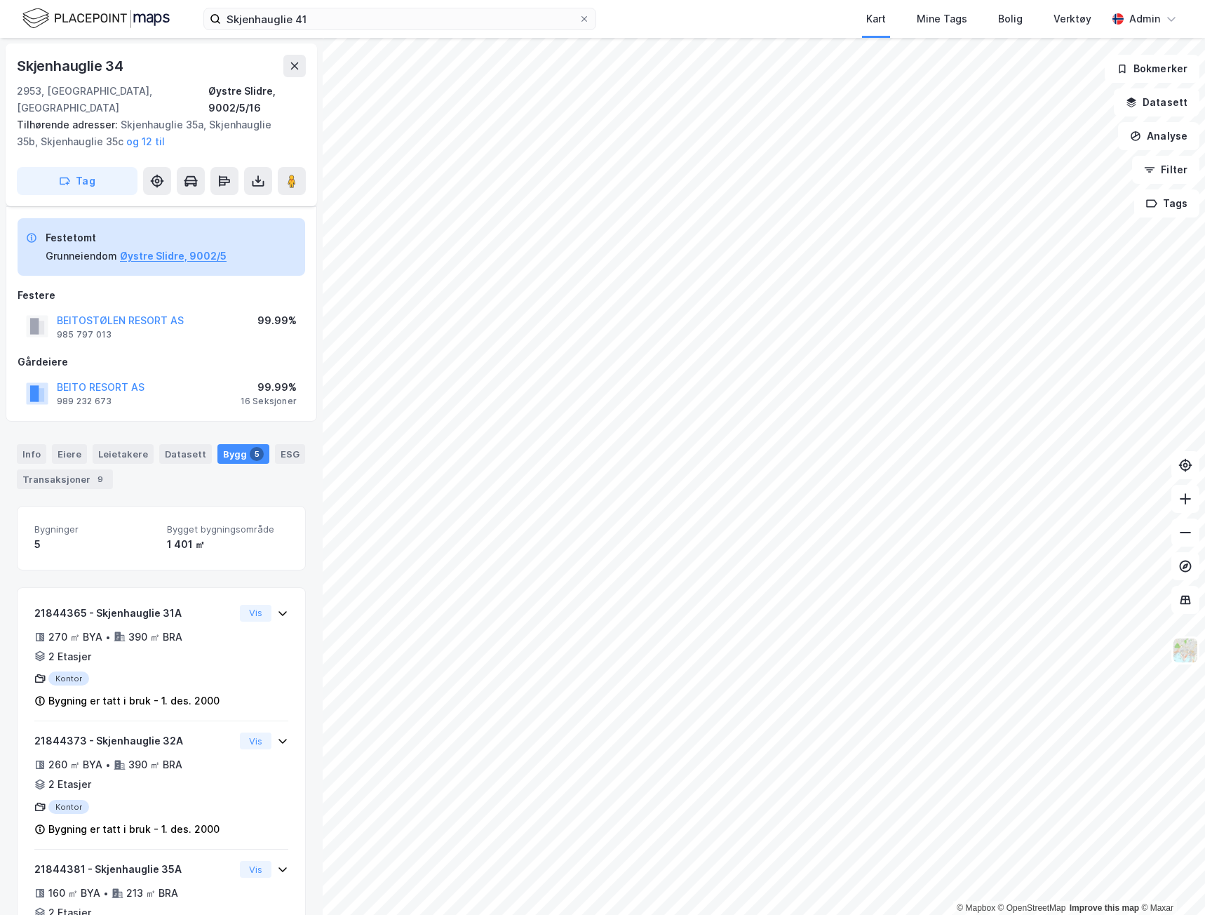
scroll to position [304, 0]
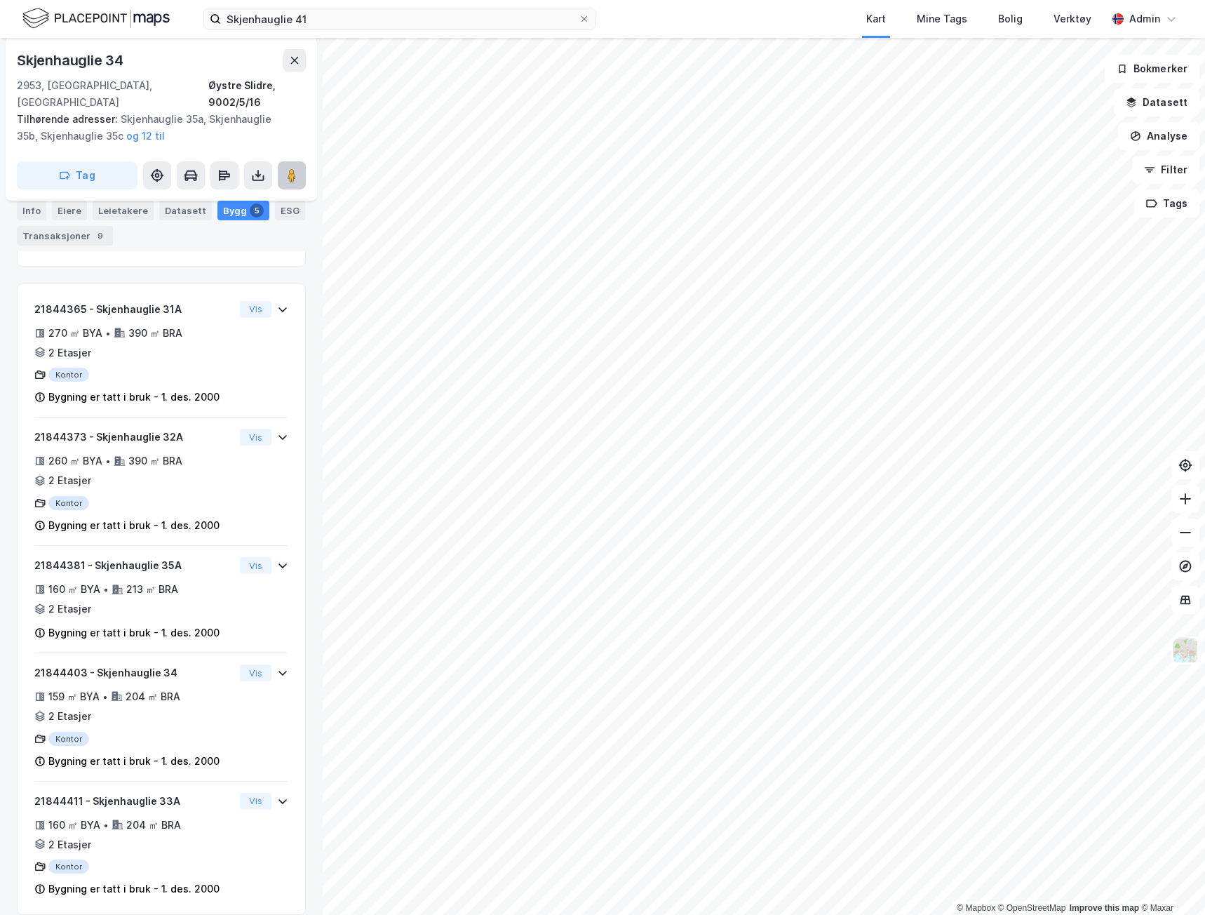
click at [290, 168] on image at bounding box center [292, 175] width 8 height 14
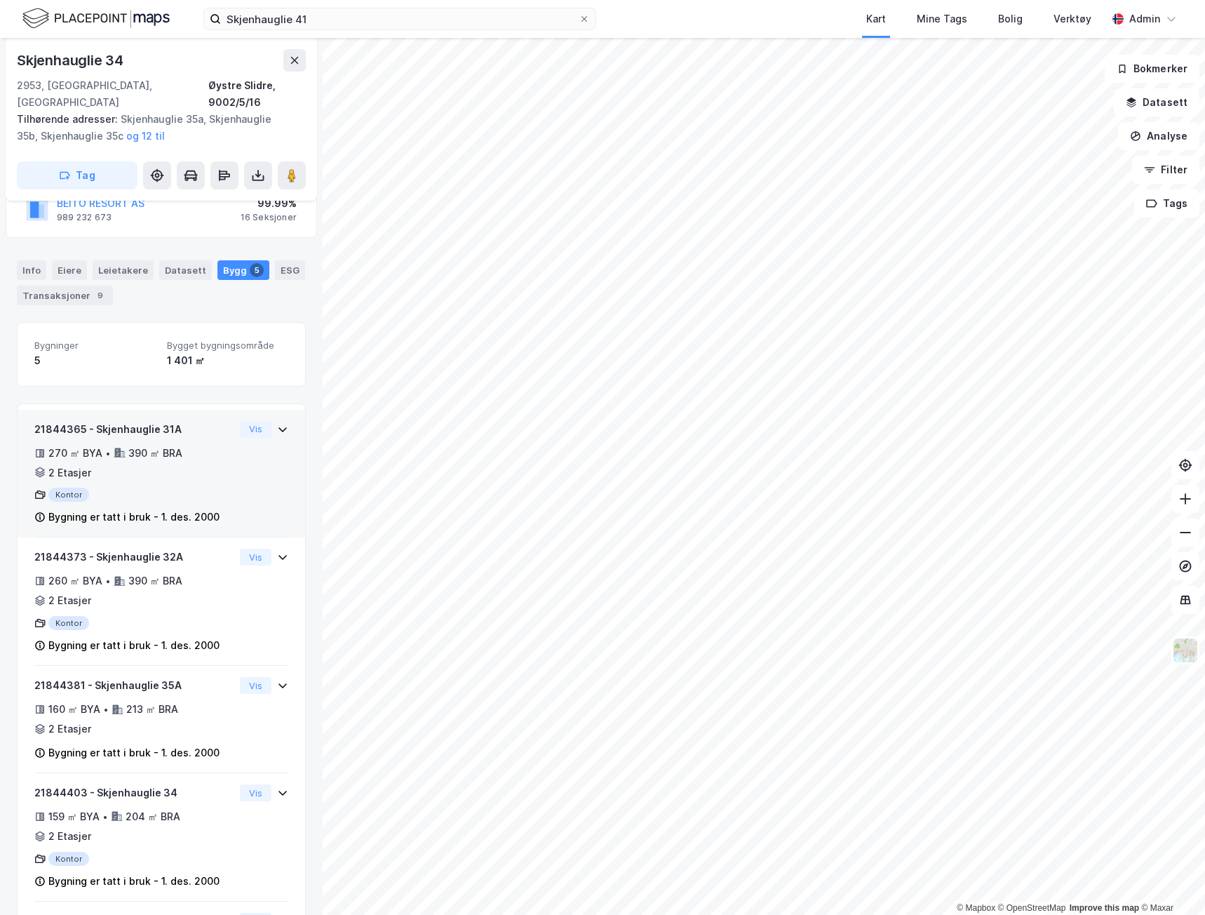
scroll to position [164, 0]
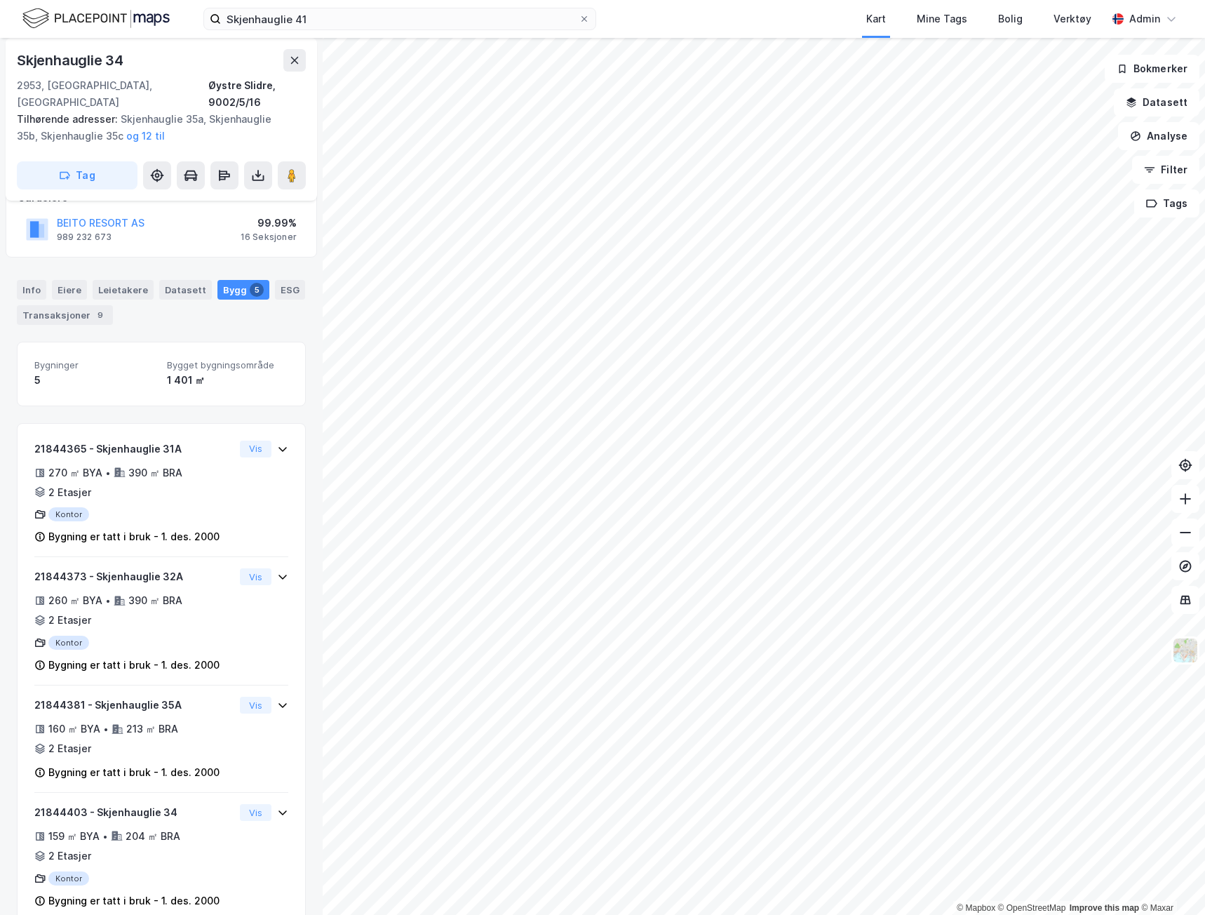
click at [35, 280] on div "Info" at bounding box center [31, 290] width 29 height 20
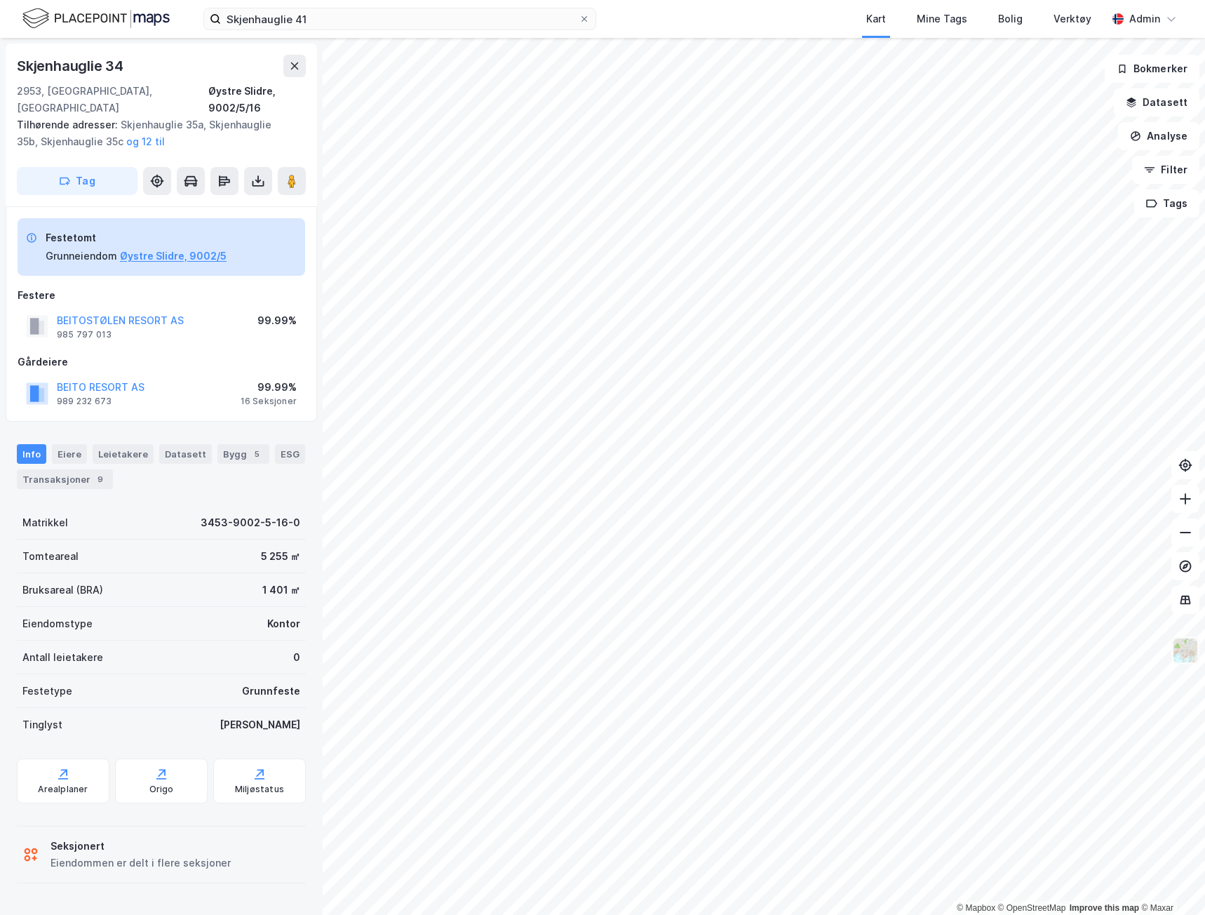
click at [1185, 657] on img at bounding box center [1185, 650] width 27 height 27
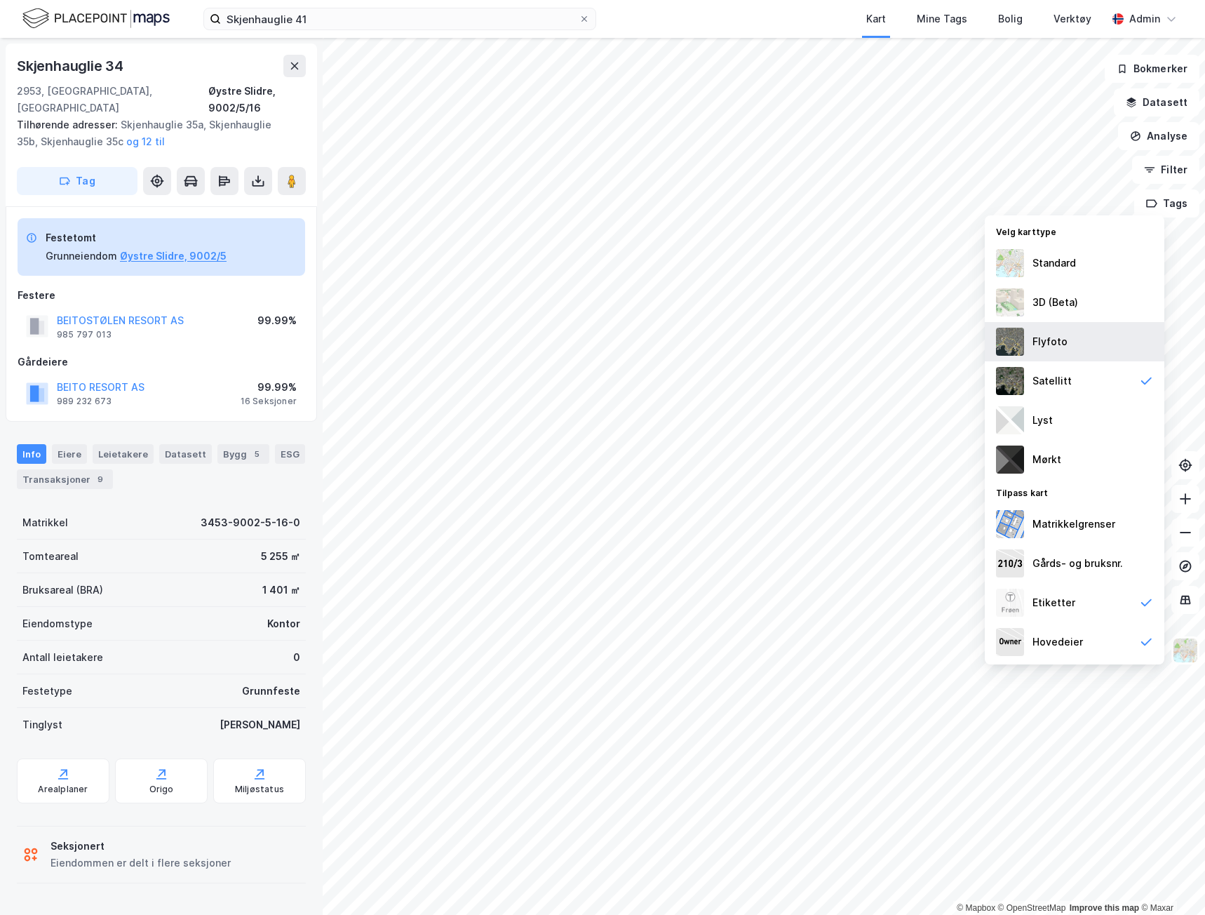
click at [1089, 349] on div "Flyfoto" at bounding box center [1075, 341] width 180 height 39
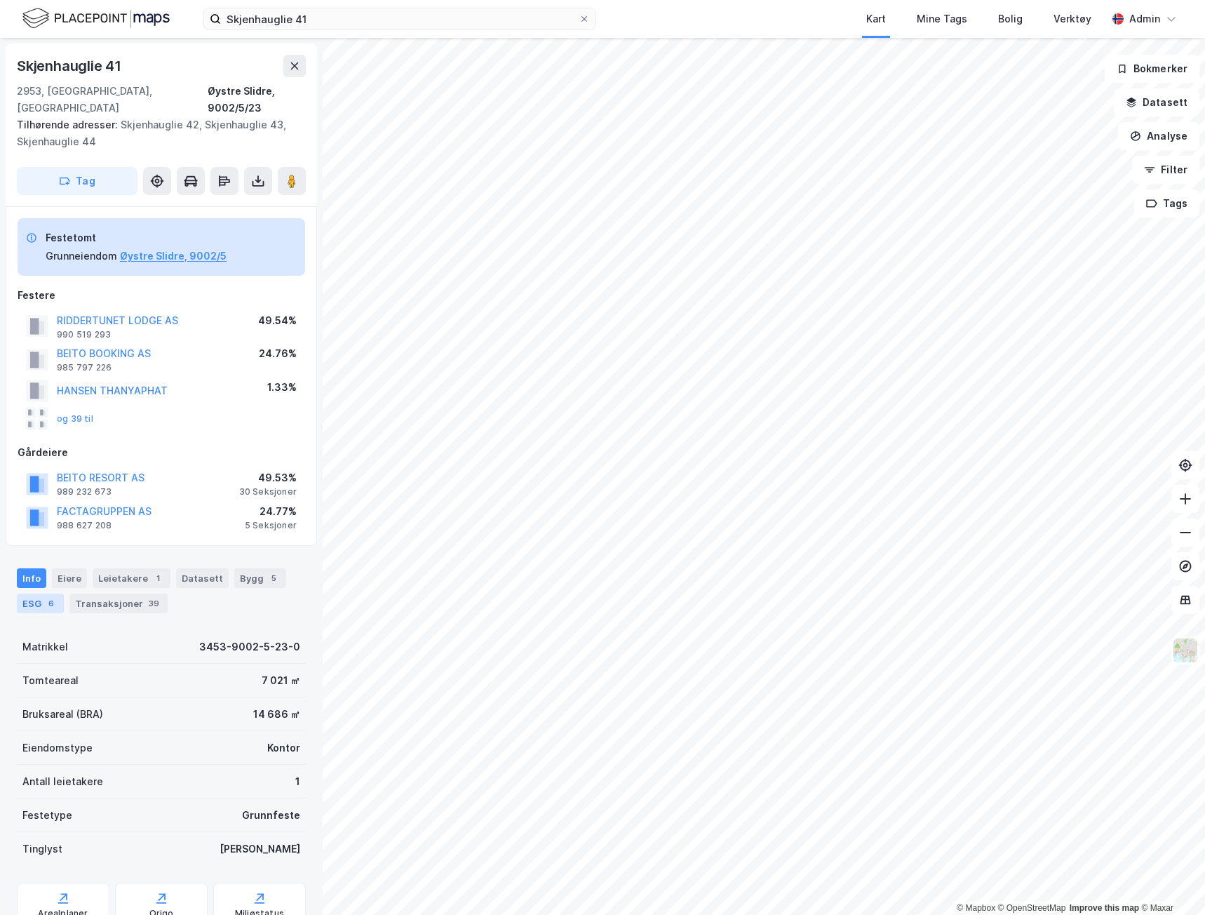
click at [32, 594] on div "ESG 6" at bounding box center [40, 604] width 47 height 20
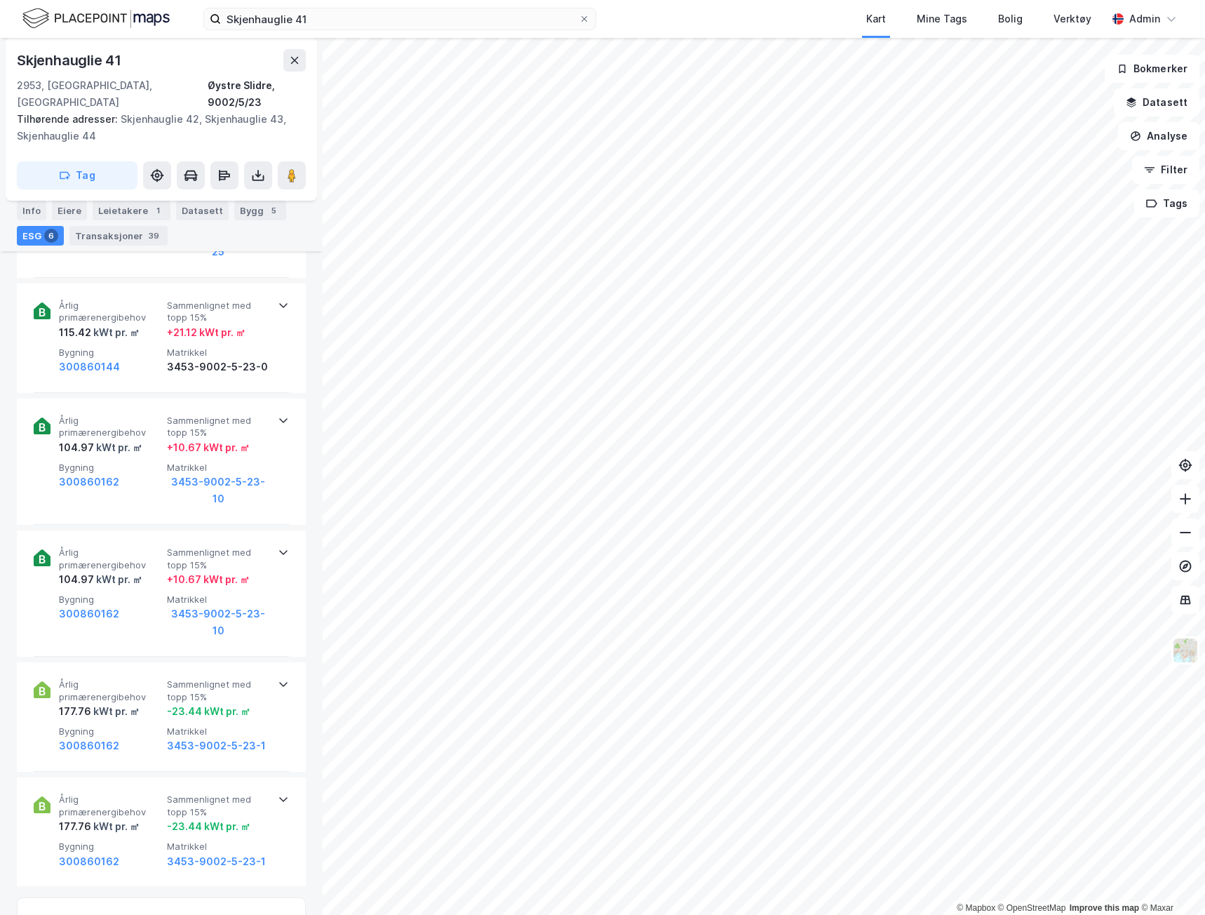
scroll to position [817, 0]
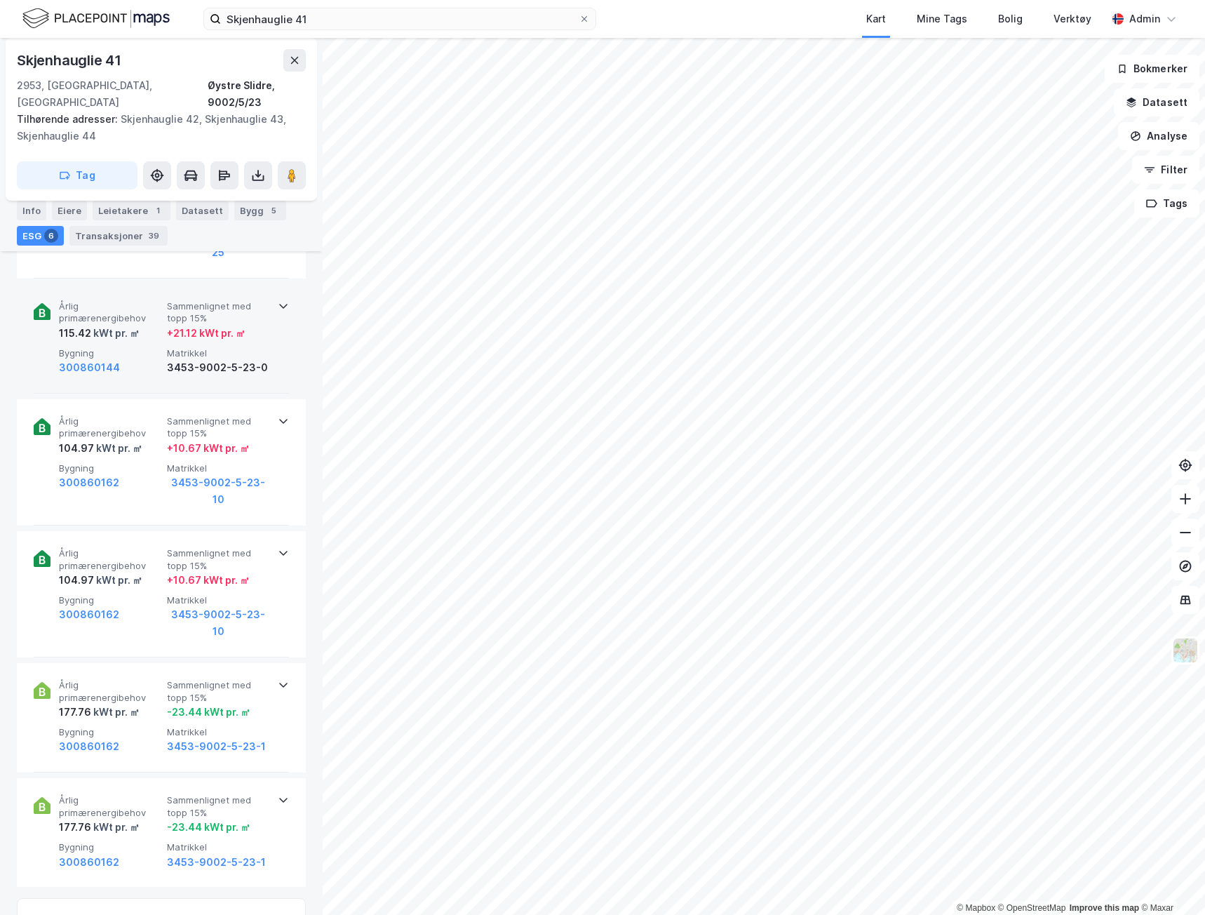
click at [269, 333] on div "Årlig primærenergibehov 115.42 kWt pr. ㎡ Sammenlignet med [PERSON_NAME] 15% + 2…" at bounding box center [161, 338] width 255 height 109
